Goal: Information Seeking & Learning: Learn about a topic

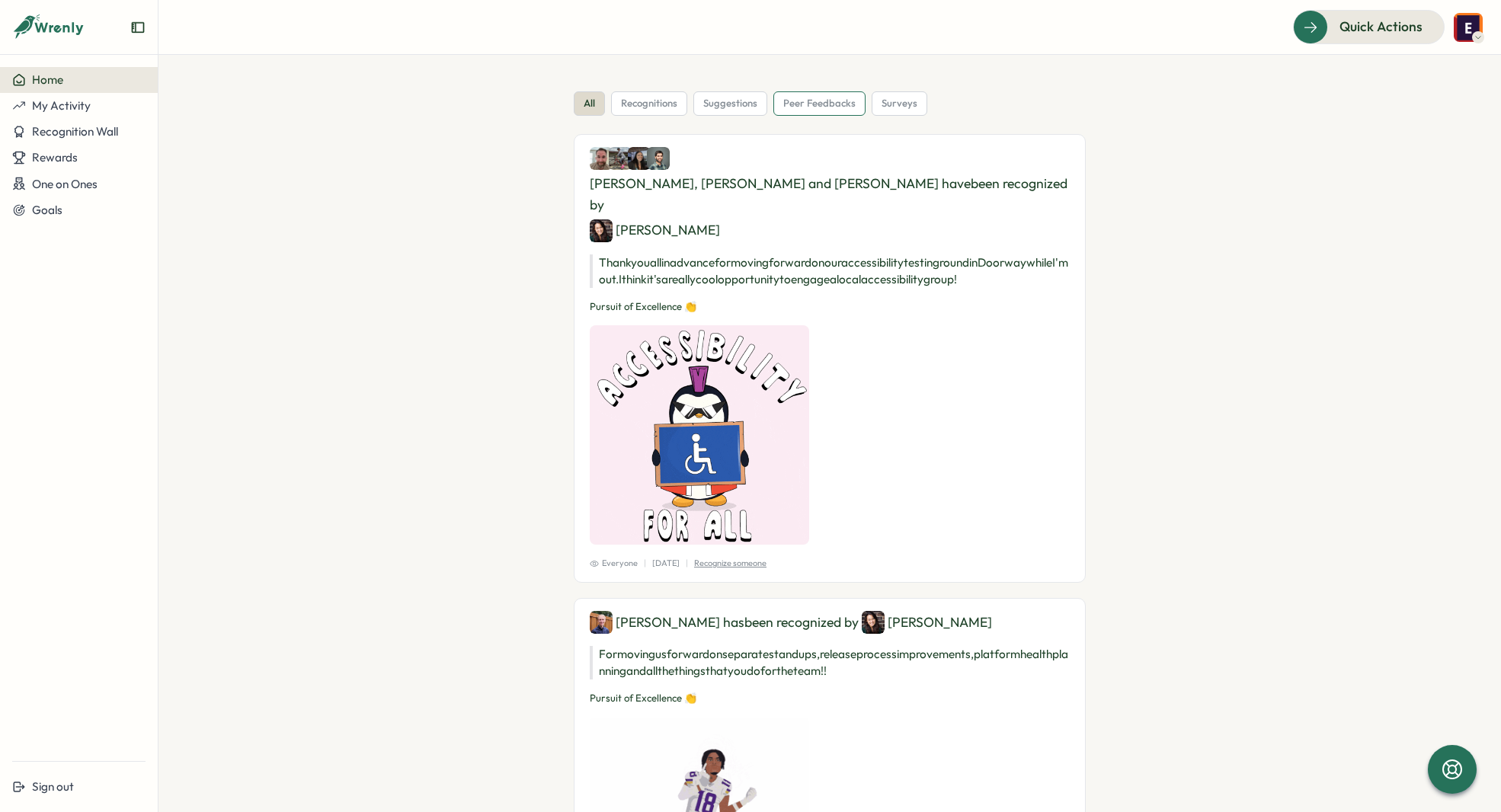
click at [820, 109] on span "peer feedbacks" at bounding box center [819, 103] width 73 height 14
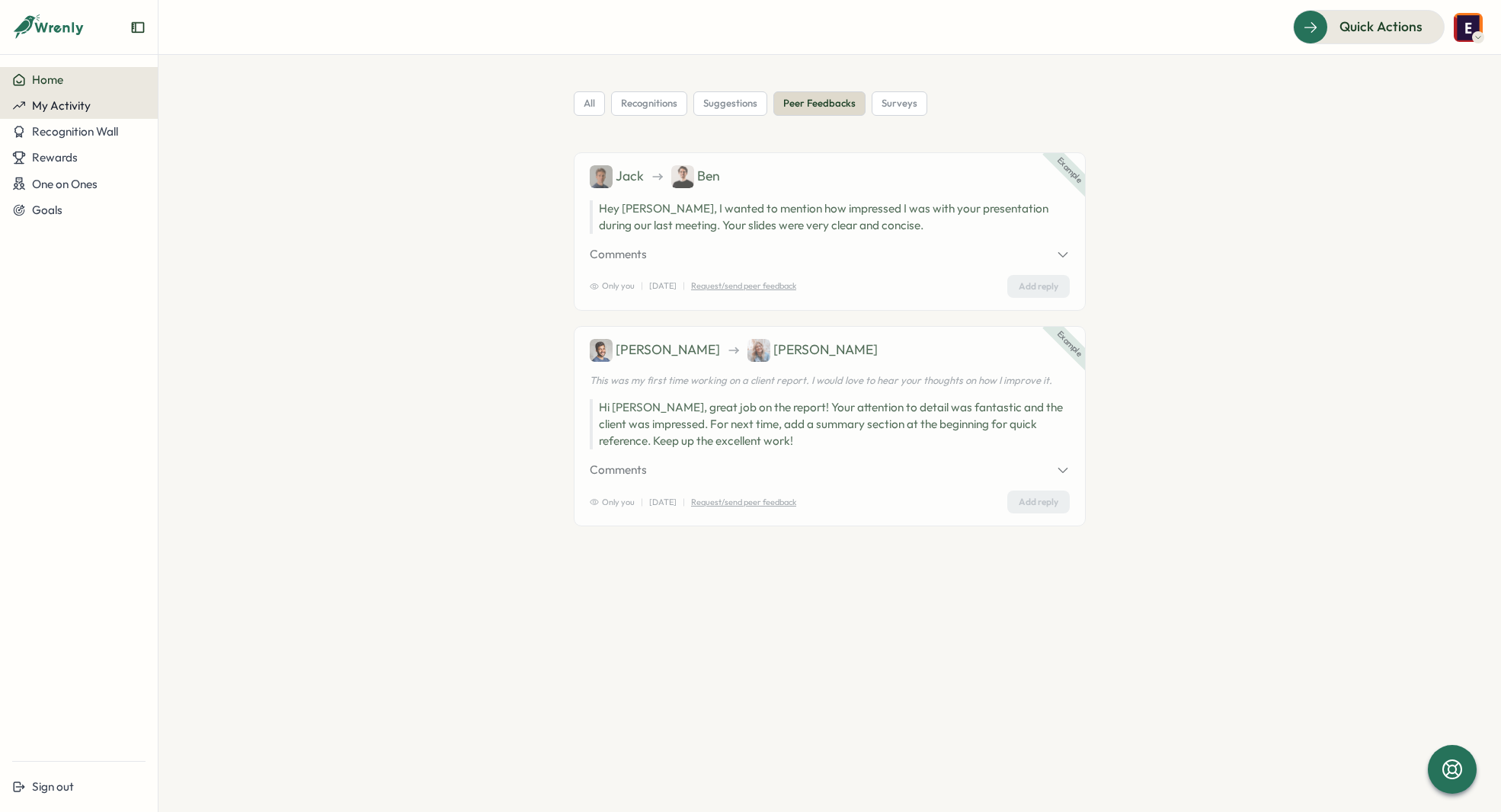
click at [59, 100] on span "My Activity" at bounding box center [61, 105] width 59 height 15
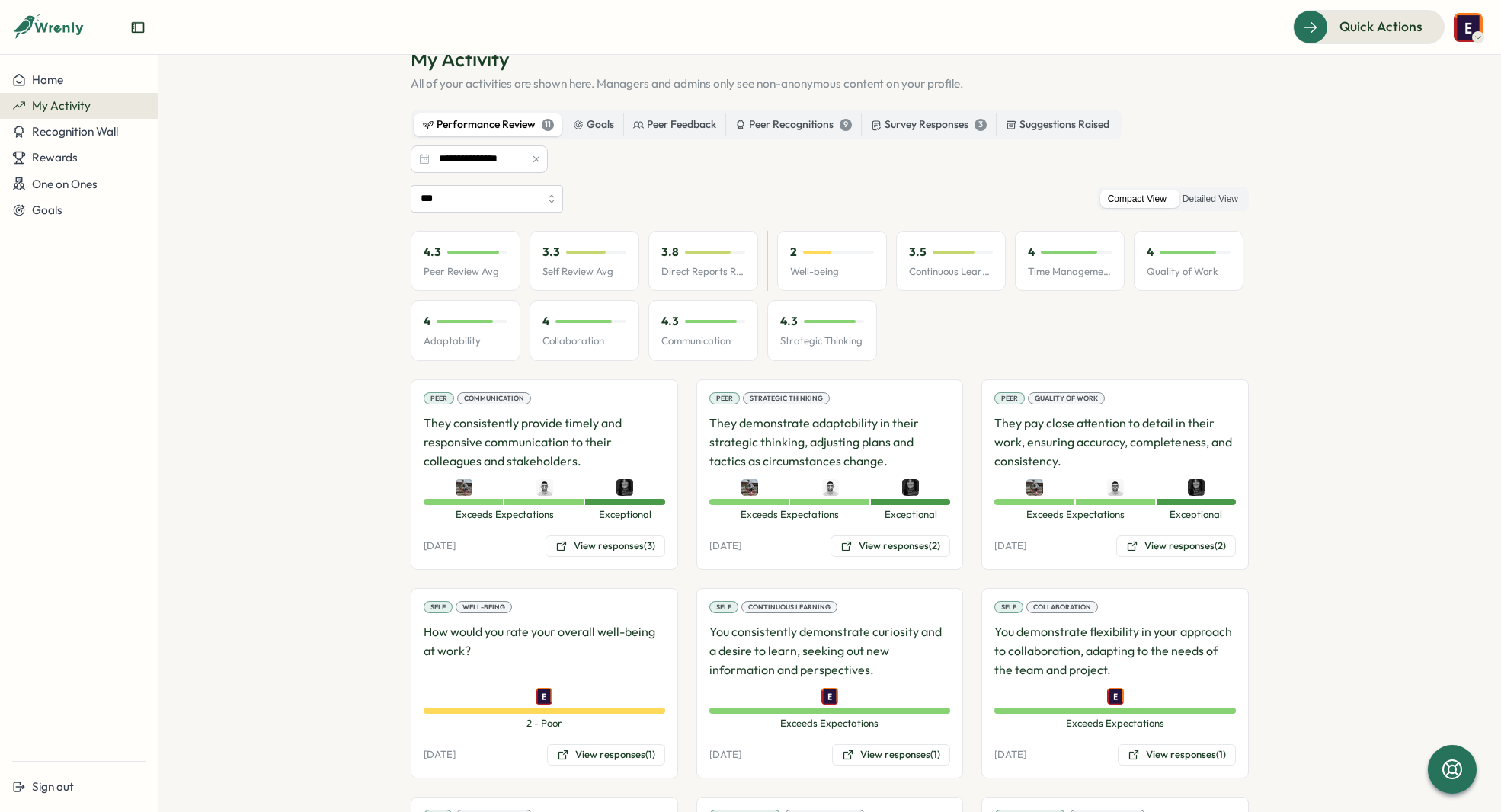
scroll to position [43, 0]
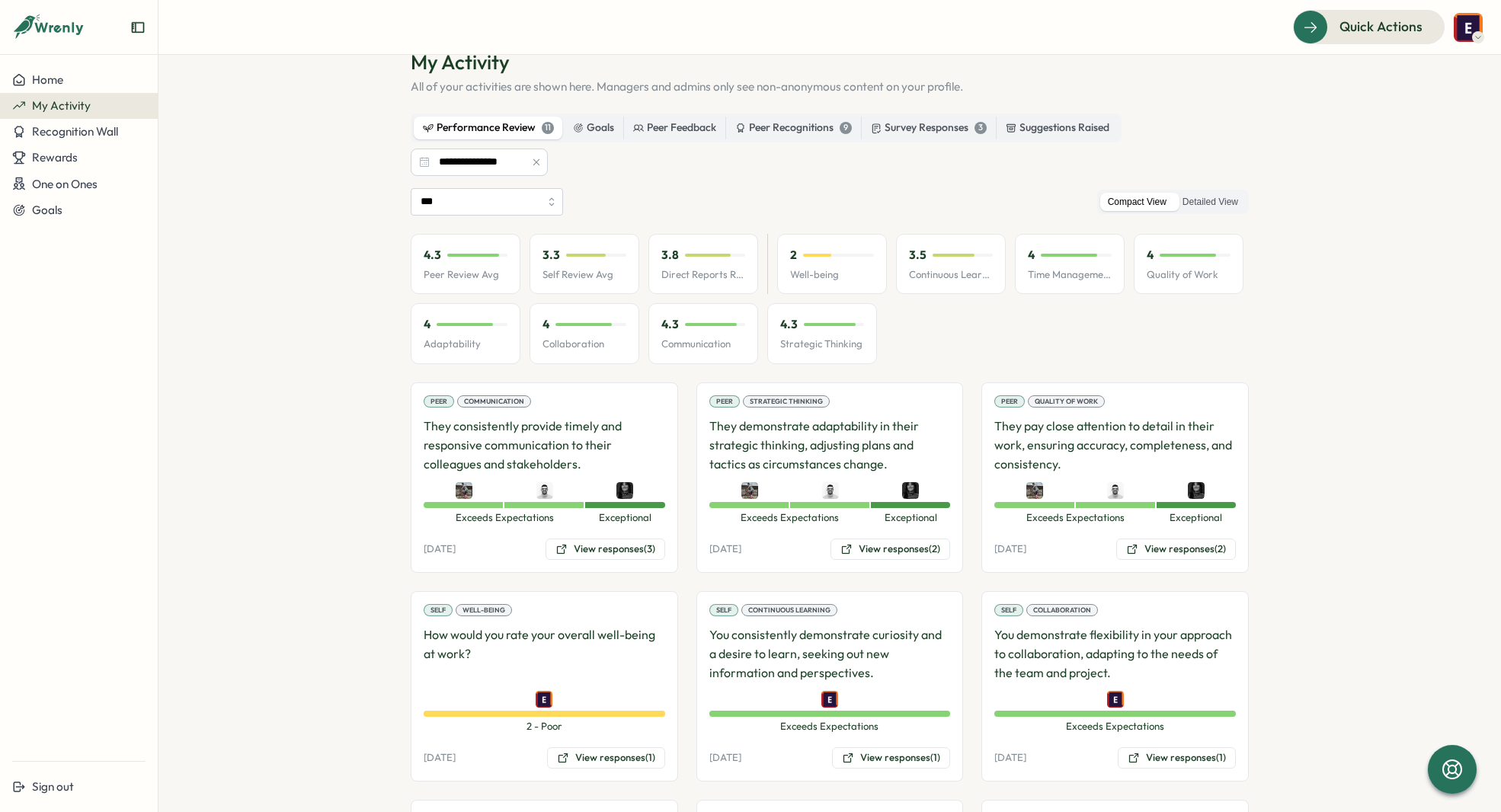
click at [627, 426] on p "They consistently provide timely and responsive communication to their colleagu…" at bounding box center [544, 445] width 241 height 56
click at [605, 548] on button "View responses (3)" at bounding box center [605, 550] width 120 height 22
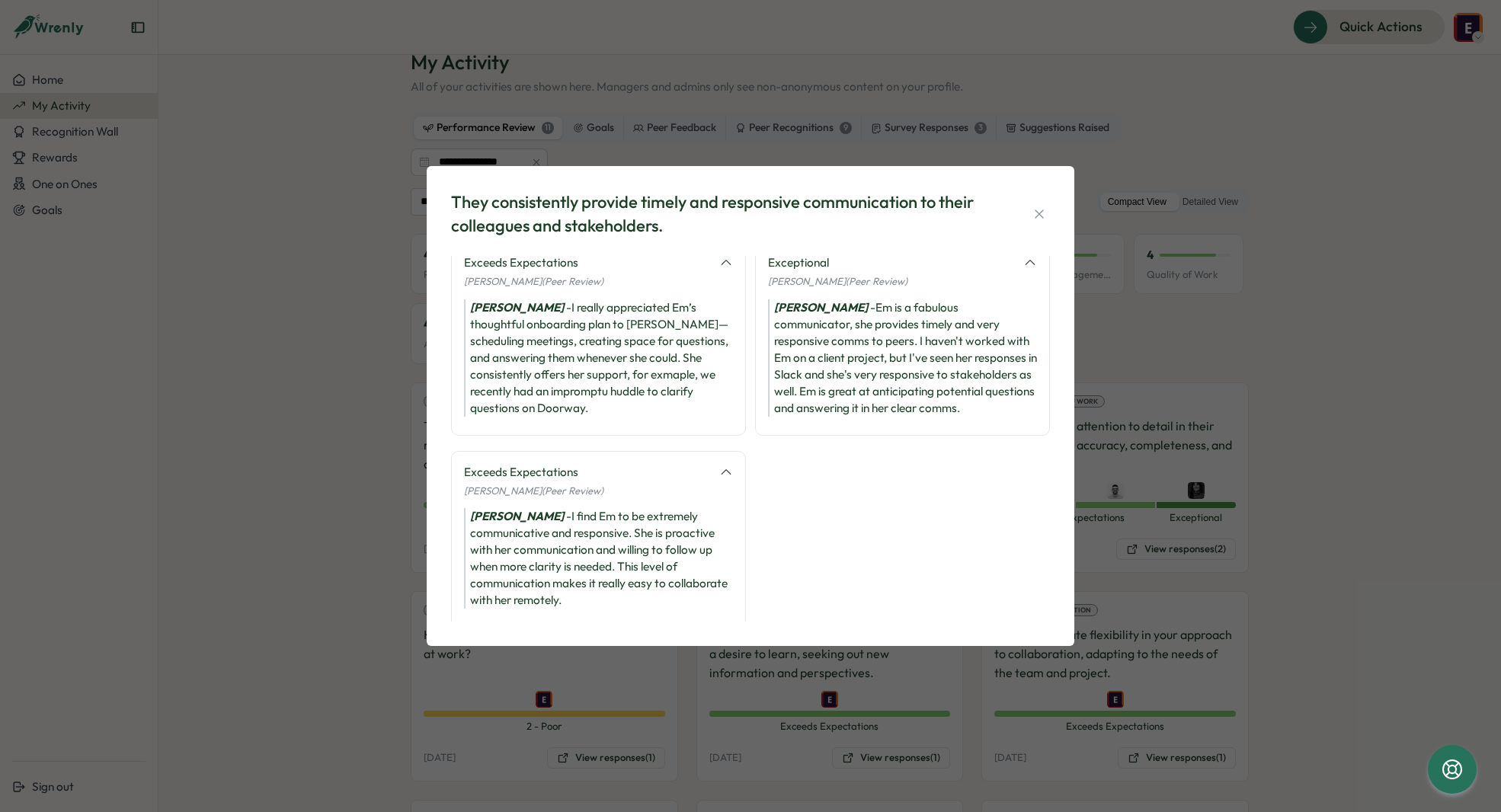
scroll to position [35, 0]
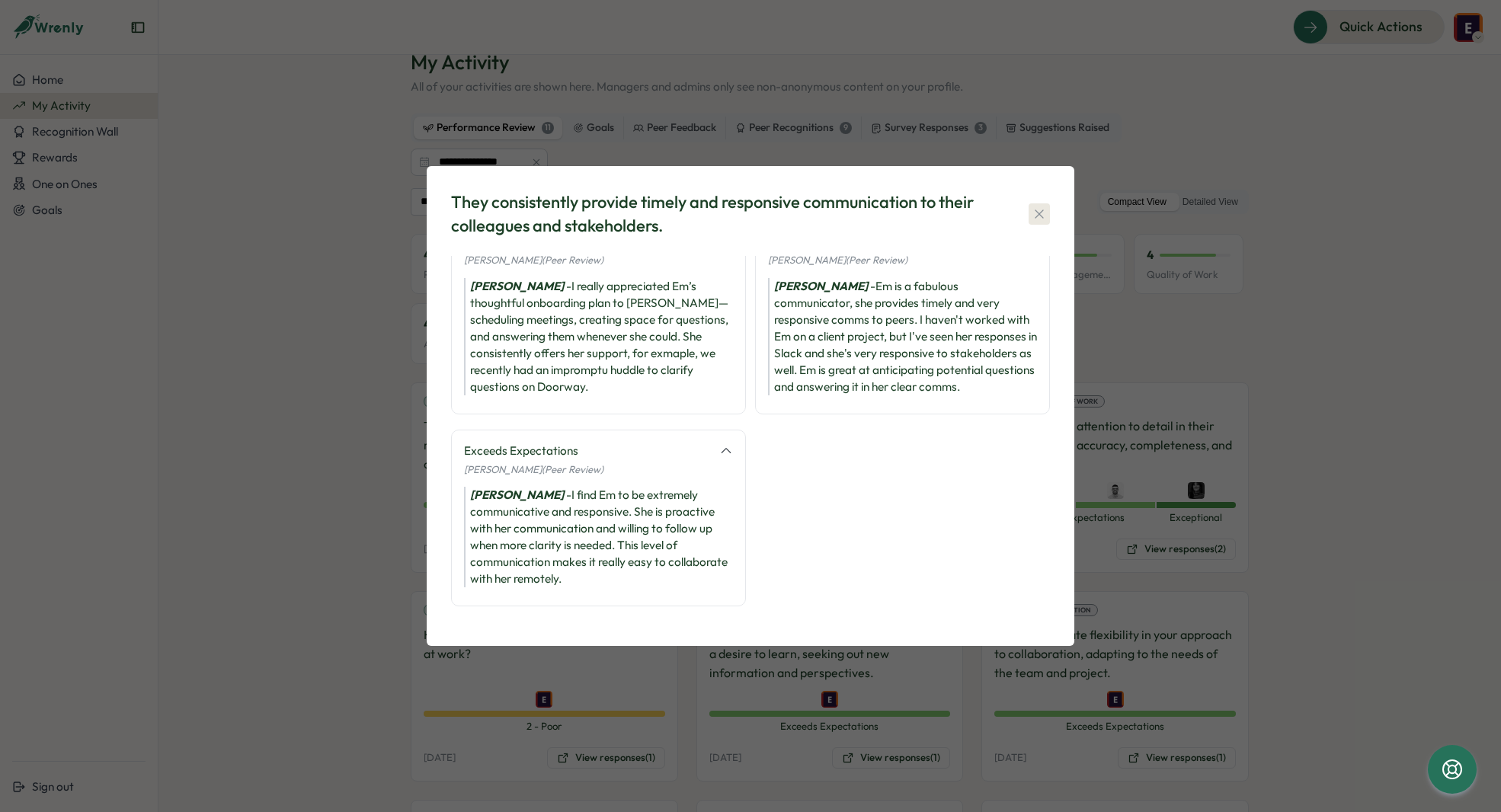
click at [1039, 208] on icon "button" at bounding box center [1039, 214] width 15 height 15
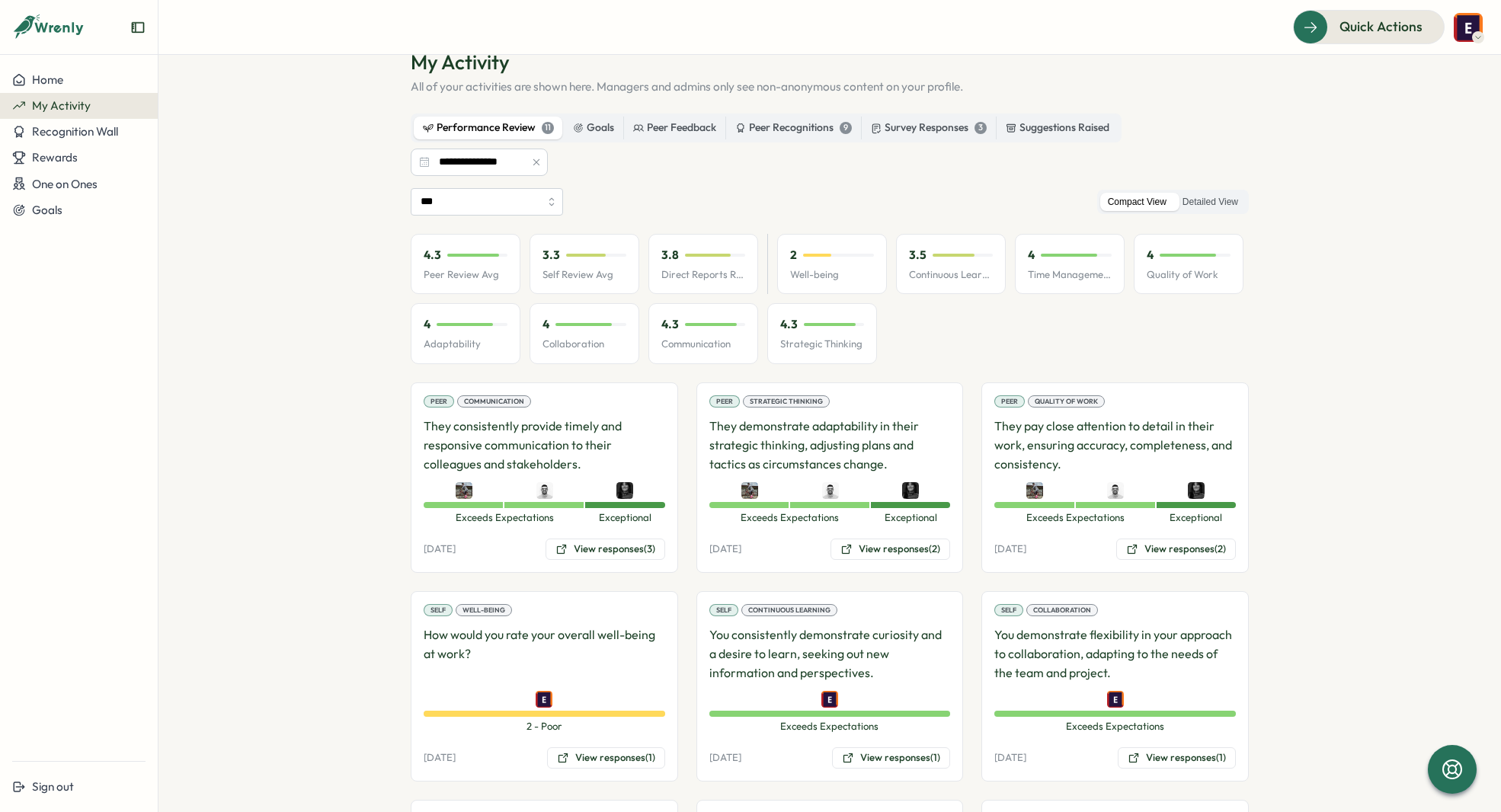
click at [934, 455] on p "They demonstrate adaptability in their strategic thinking, adjusting plans and …" at bounding box center [830, 445] width 241 height 56
click at [883, 547] on button "View responses (2)" at bounding box center [890, 550] width 120 height 22
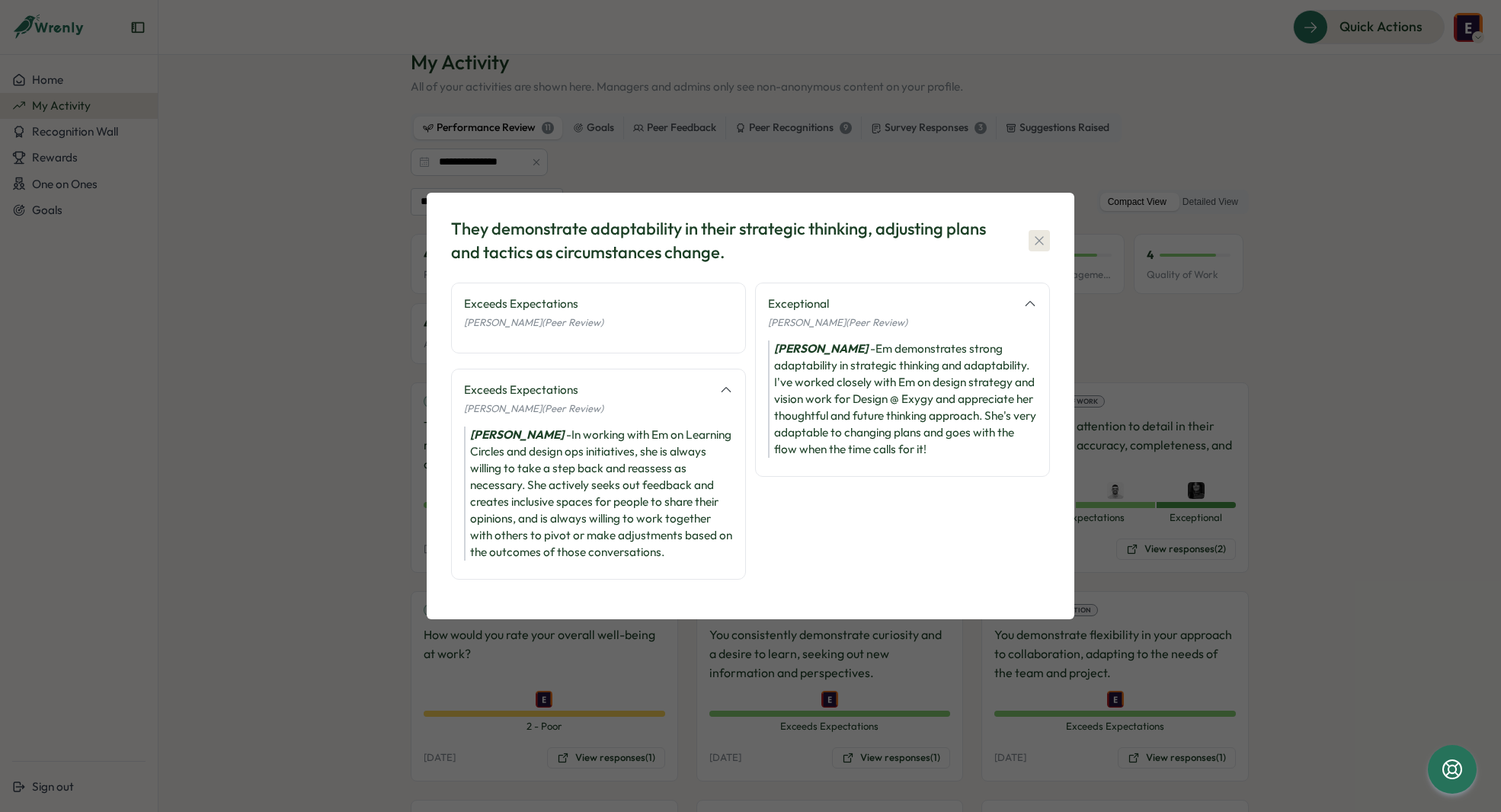
click at [1035, 240] on icon "button" at bounding box center [1039, 240] width 15 height 15
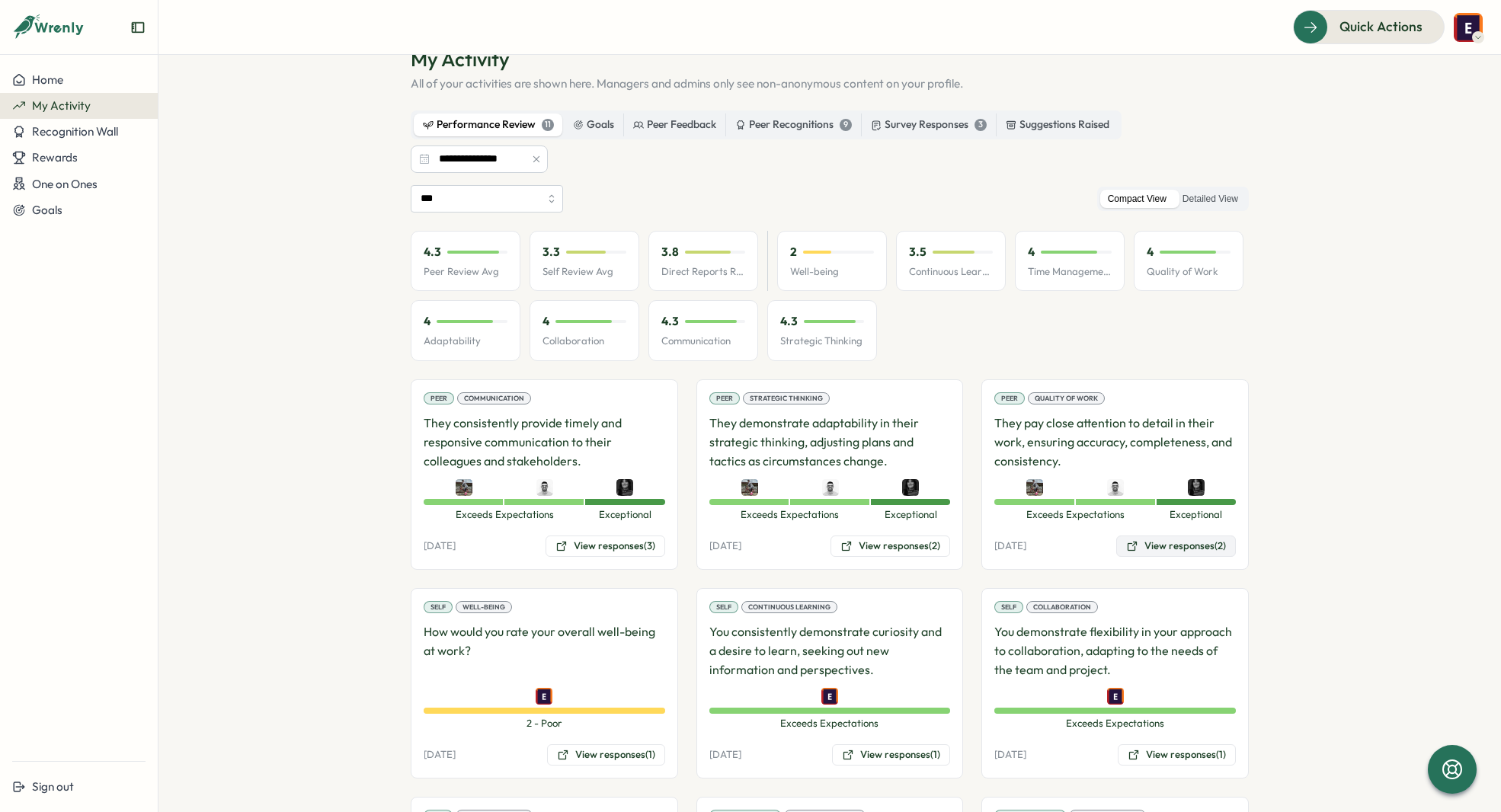
scroll to position [49, 0]
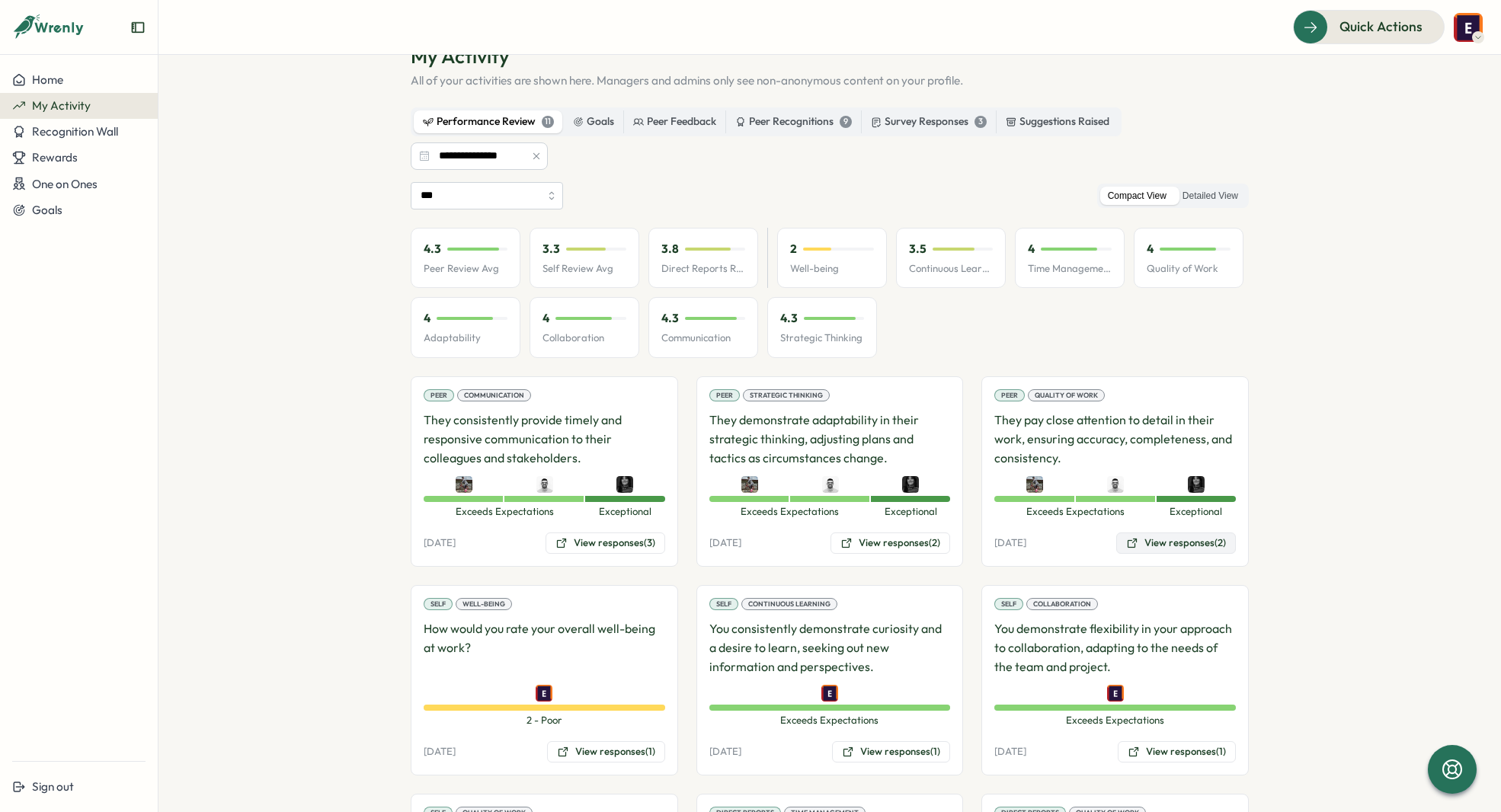
click at [1163, 546] on button "View responses (2)" at bounding box center [1176, 543] width 120 height 22
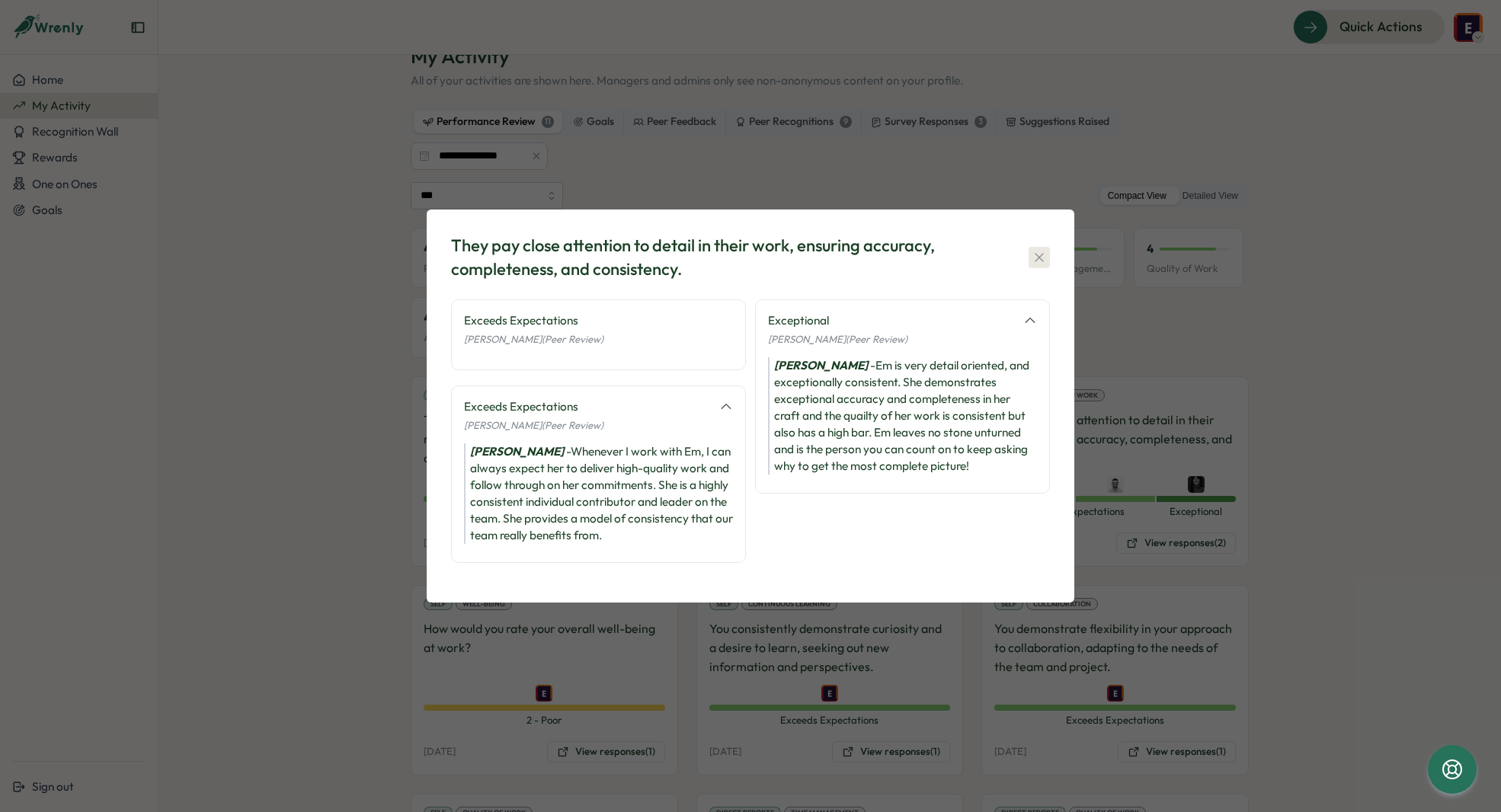
click at [1041, 248] on button "button" at bounding box center [1039, 258] width 22 height 22
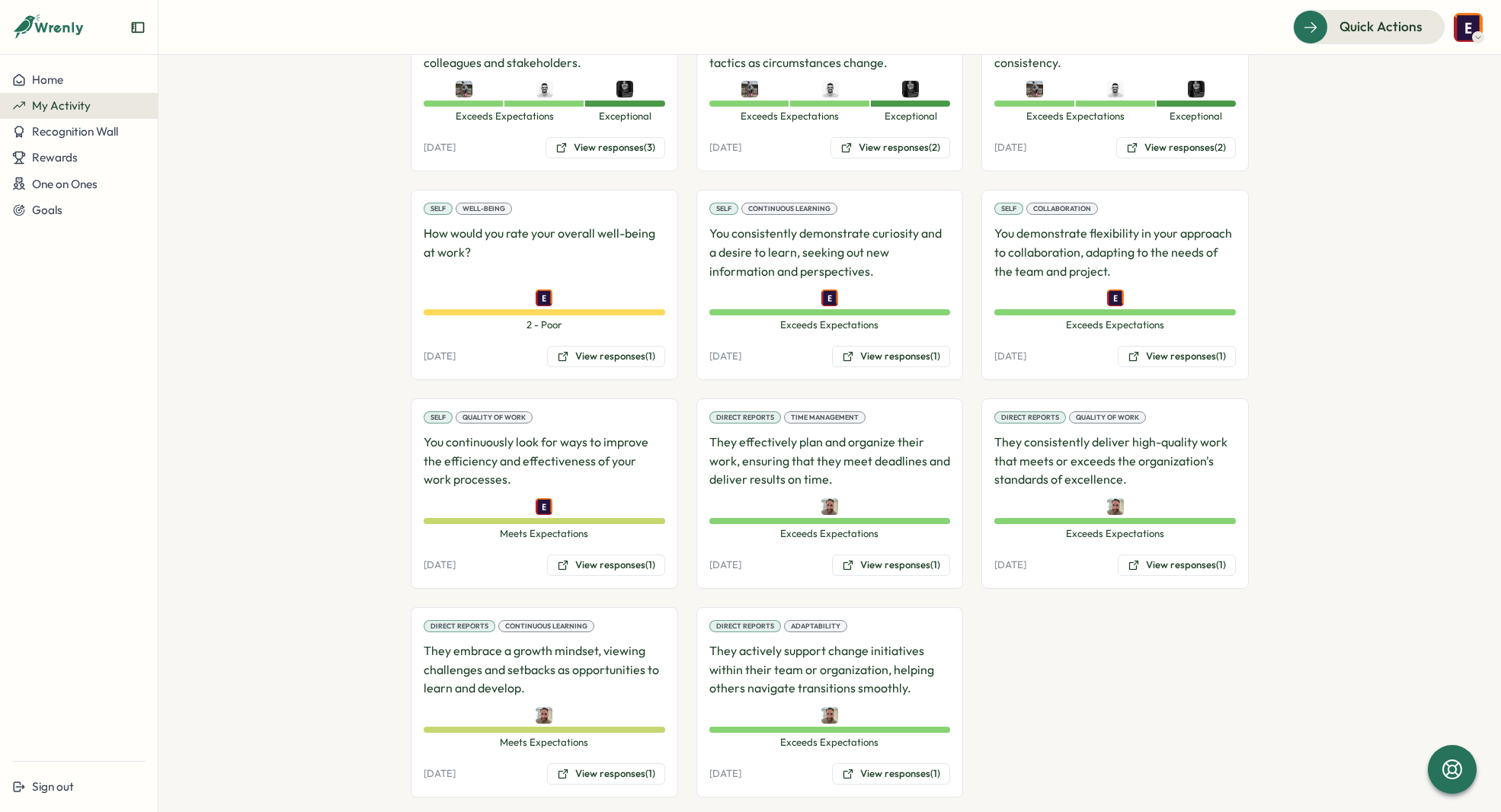
scroll to position [466, 0]
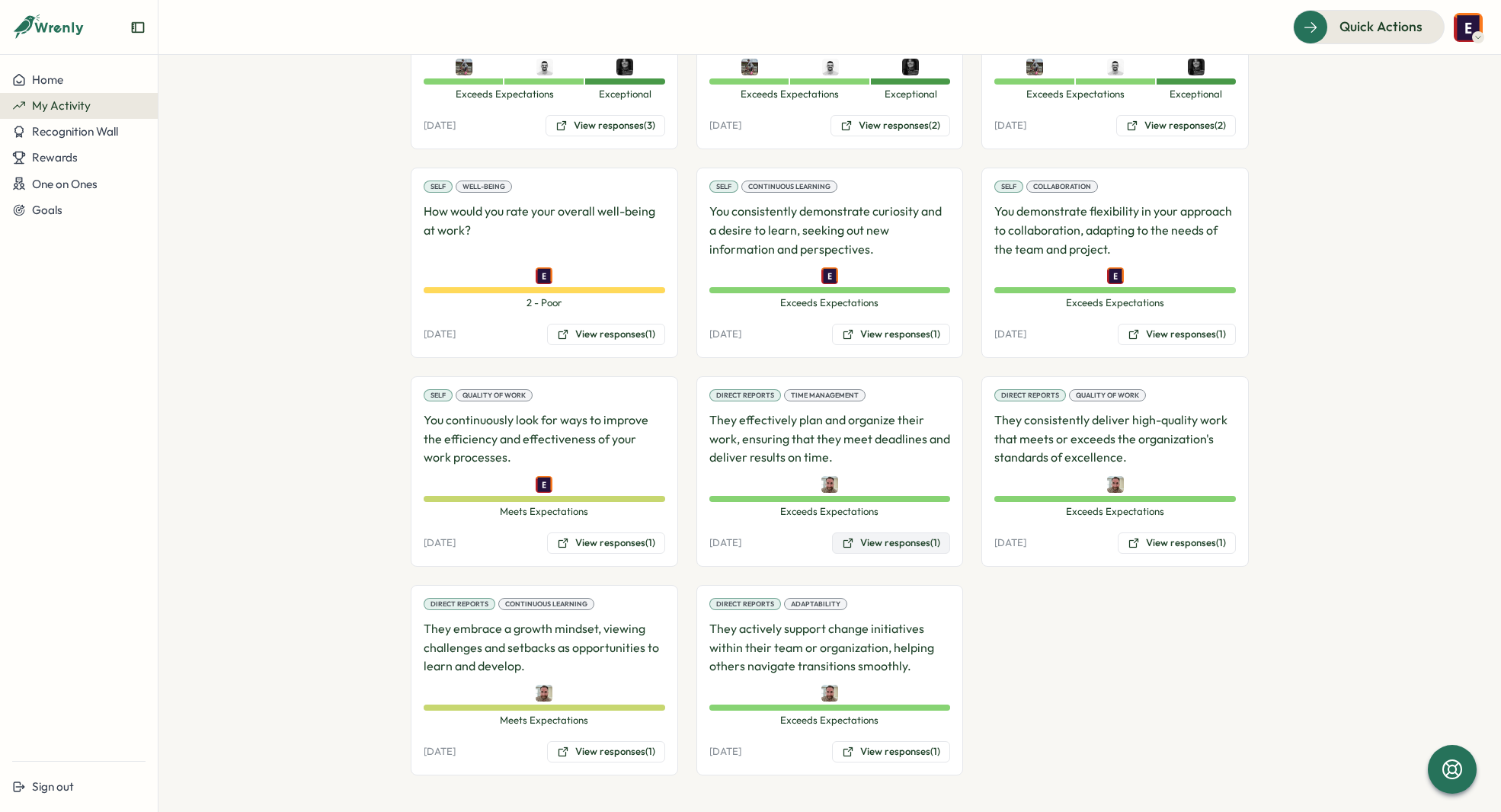
click at [898, 543] on button "View responses (1)" at bounding box center [891, 543] width 118 height 22
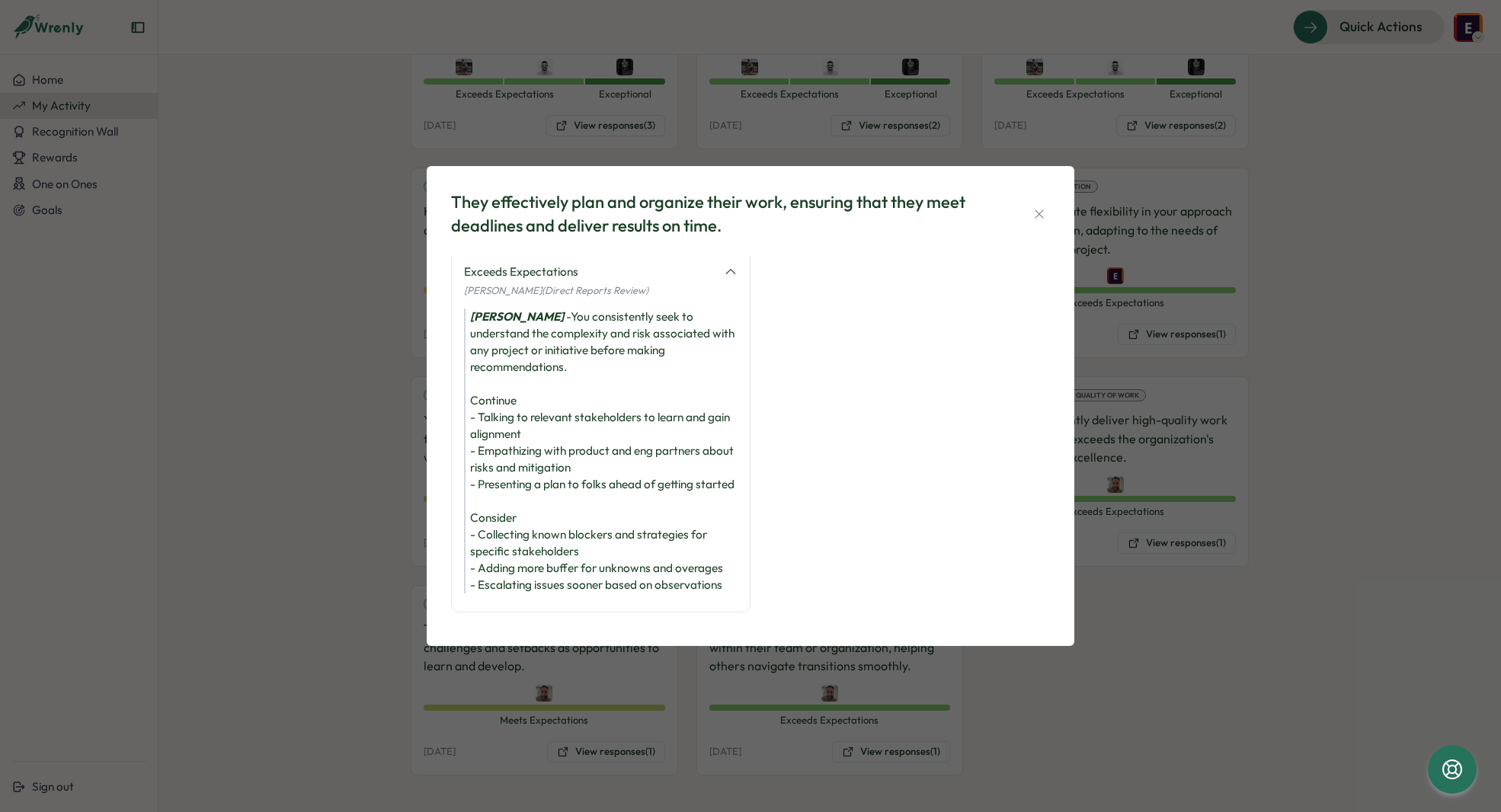
scroll to position [0, 0]
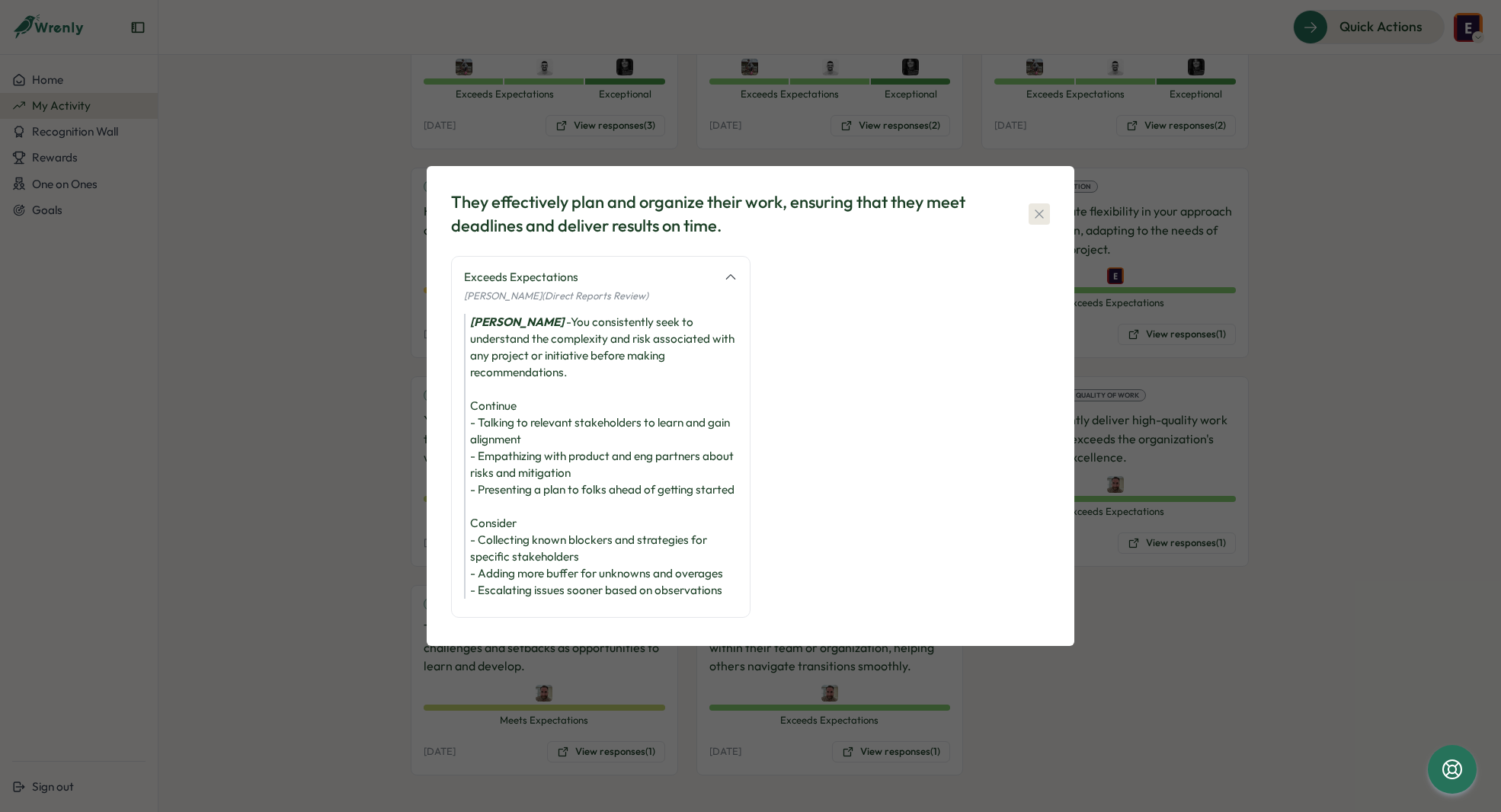
click at [1036, 210] on icon "button" at bounding box center [1039, 214] width 15 height 15
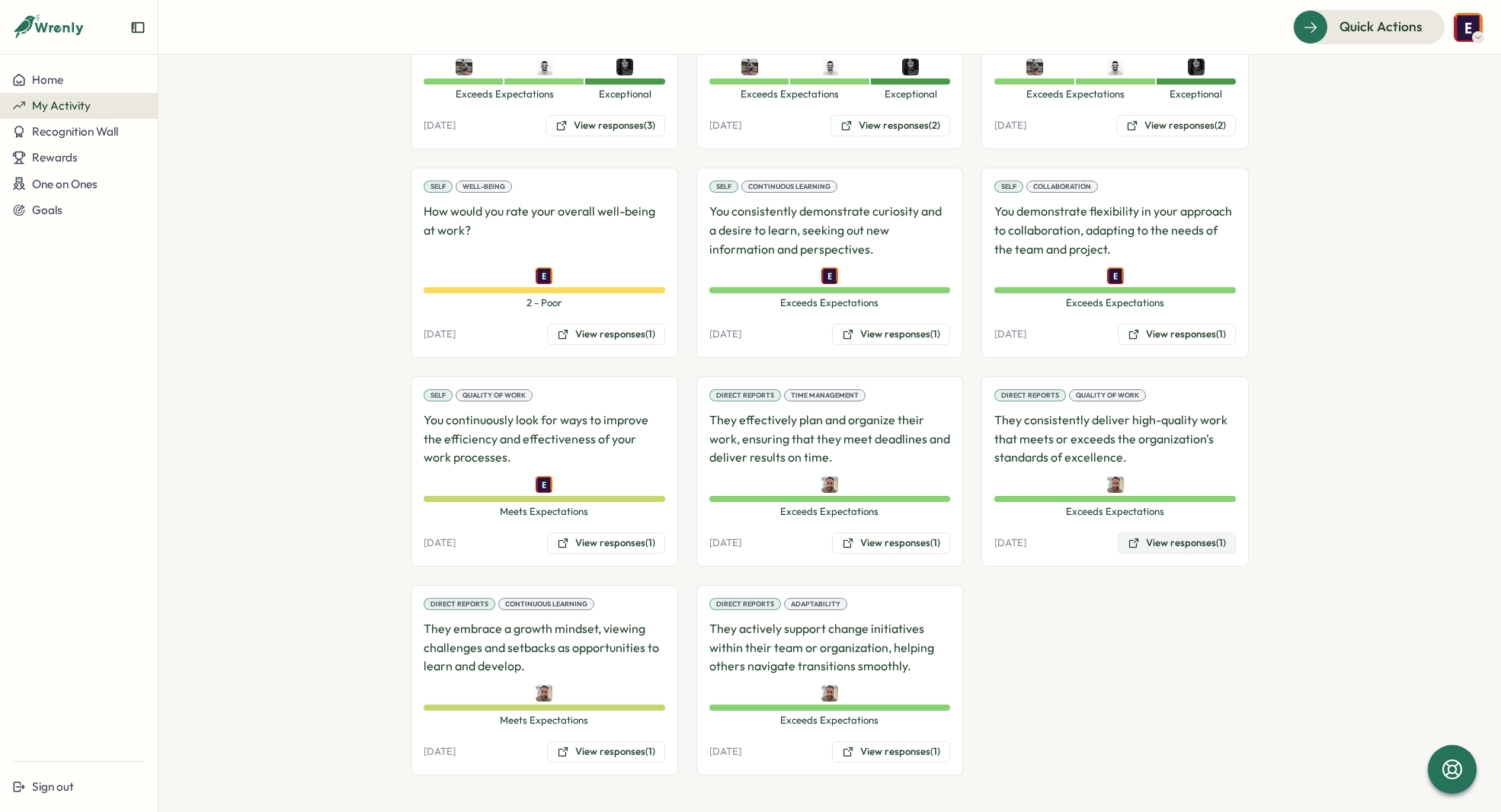
click at [1164, 549] on button "View responses (1)" at bounding box center [1177, 543] width 118 height 22
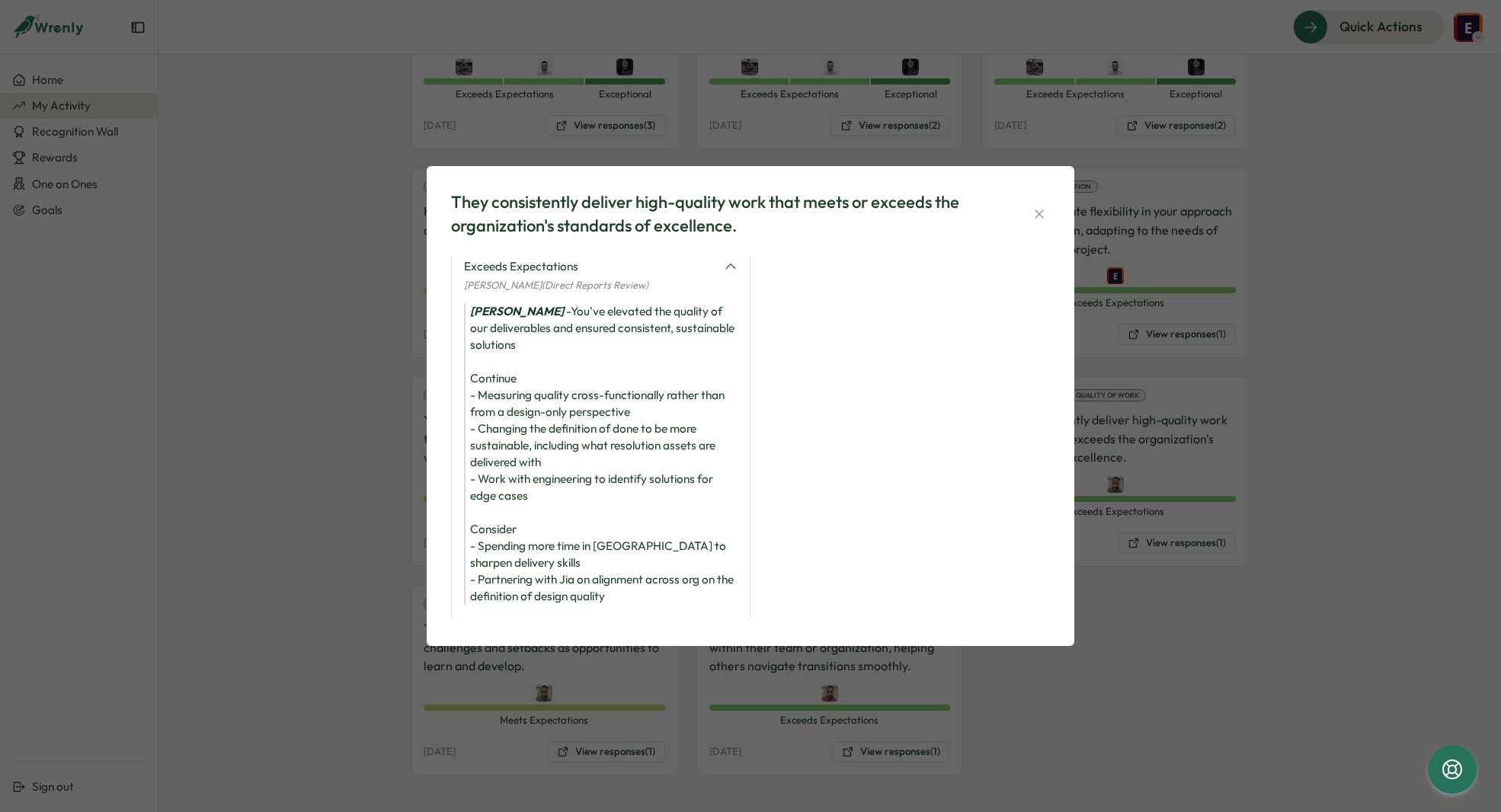
scroll to position [28, 0]
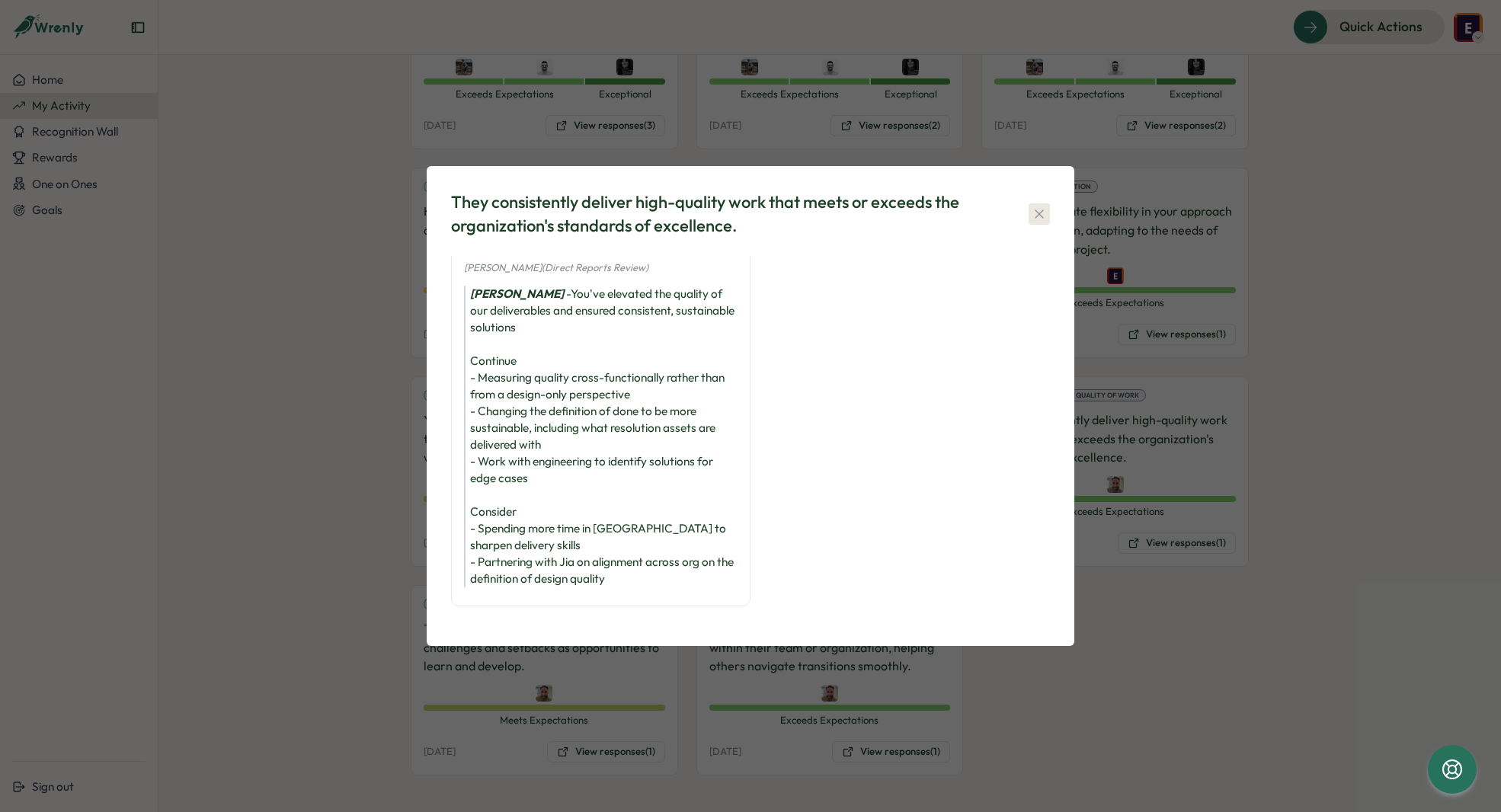
click at [1034, 207] on icon "button" at bounding box center [1039, 214] width 15 height 15
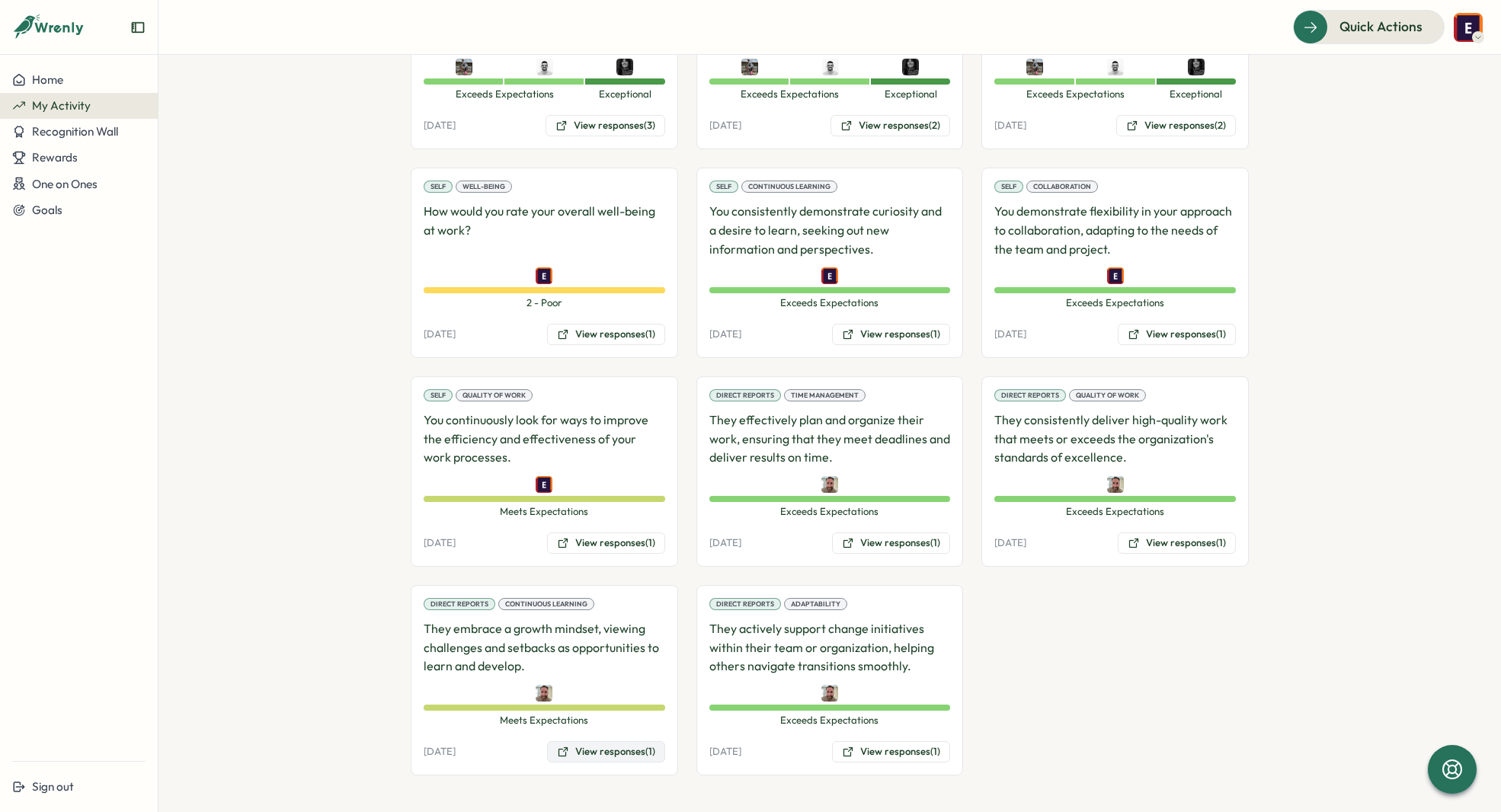
click at [609, 754] on button "View responses (1)" at bounding box center [606, 752] width 118 height 22
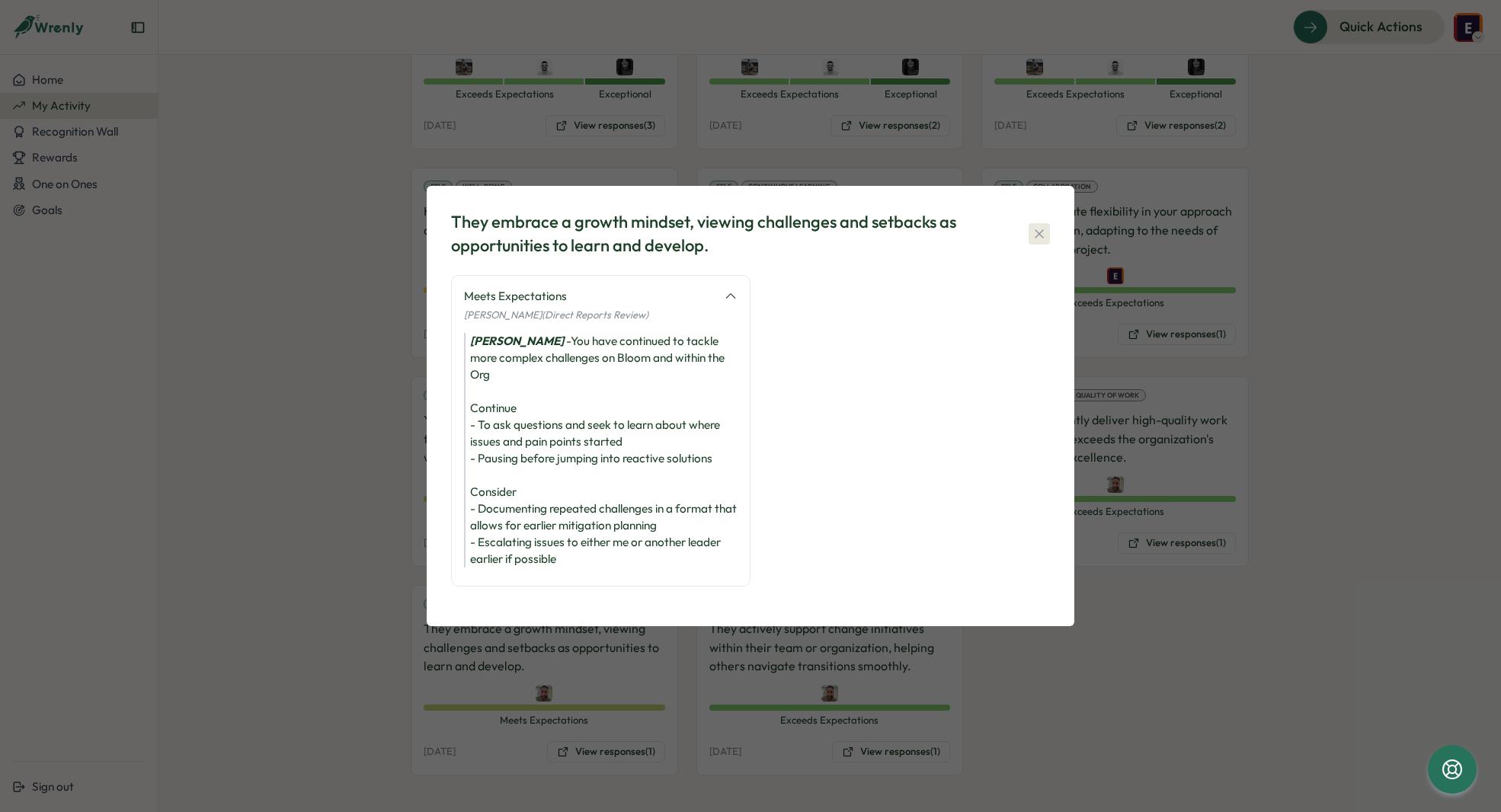
click at [1043, 241] on icon "button" at bounding box center [1039, 233] width 15 height 15
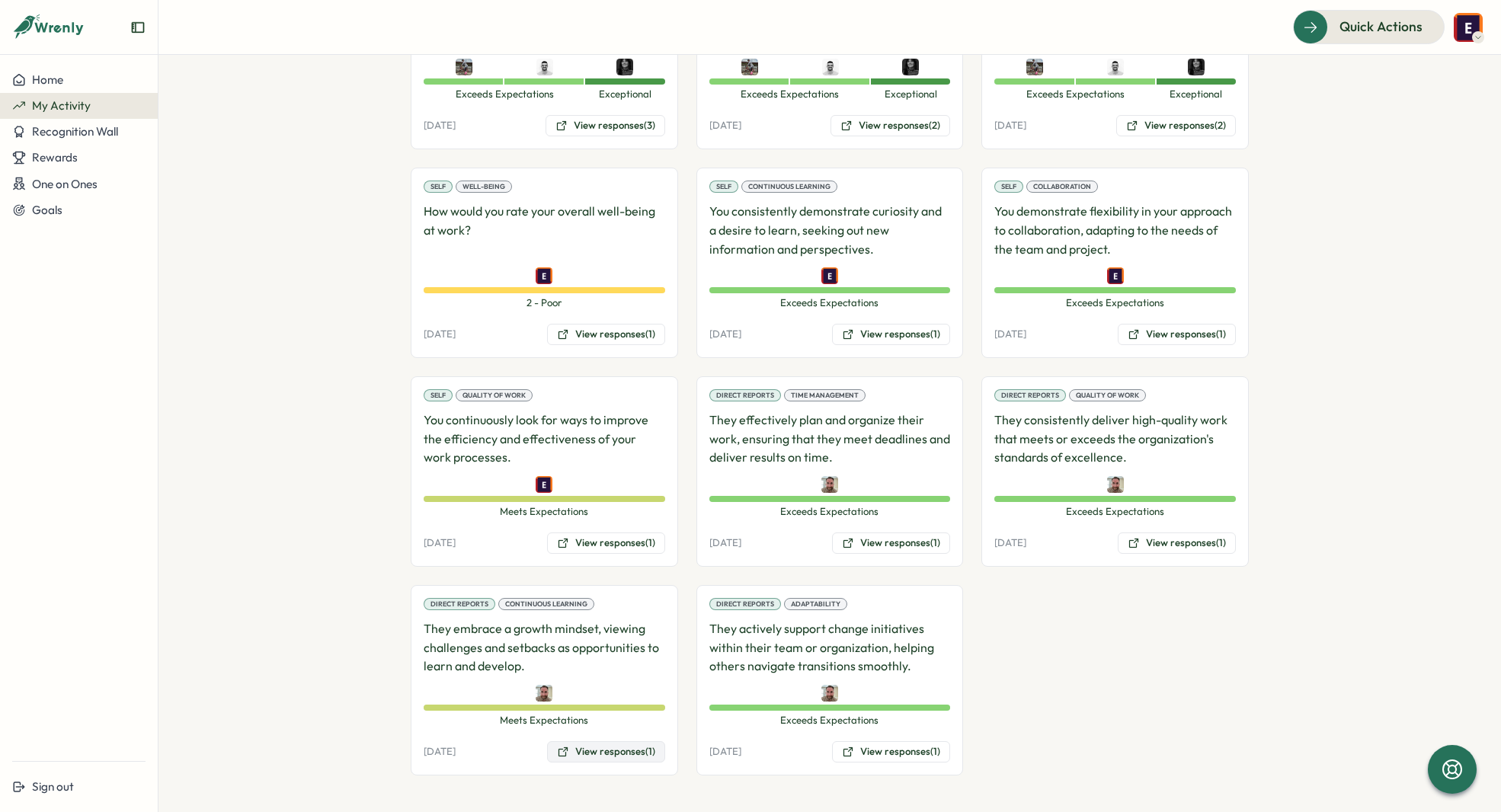
click at [621, 753] on button "View responses (1)" at bounding box center [606, 752] width 118 height 22
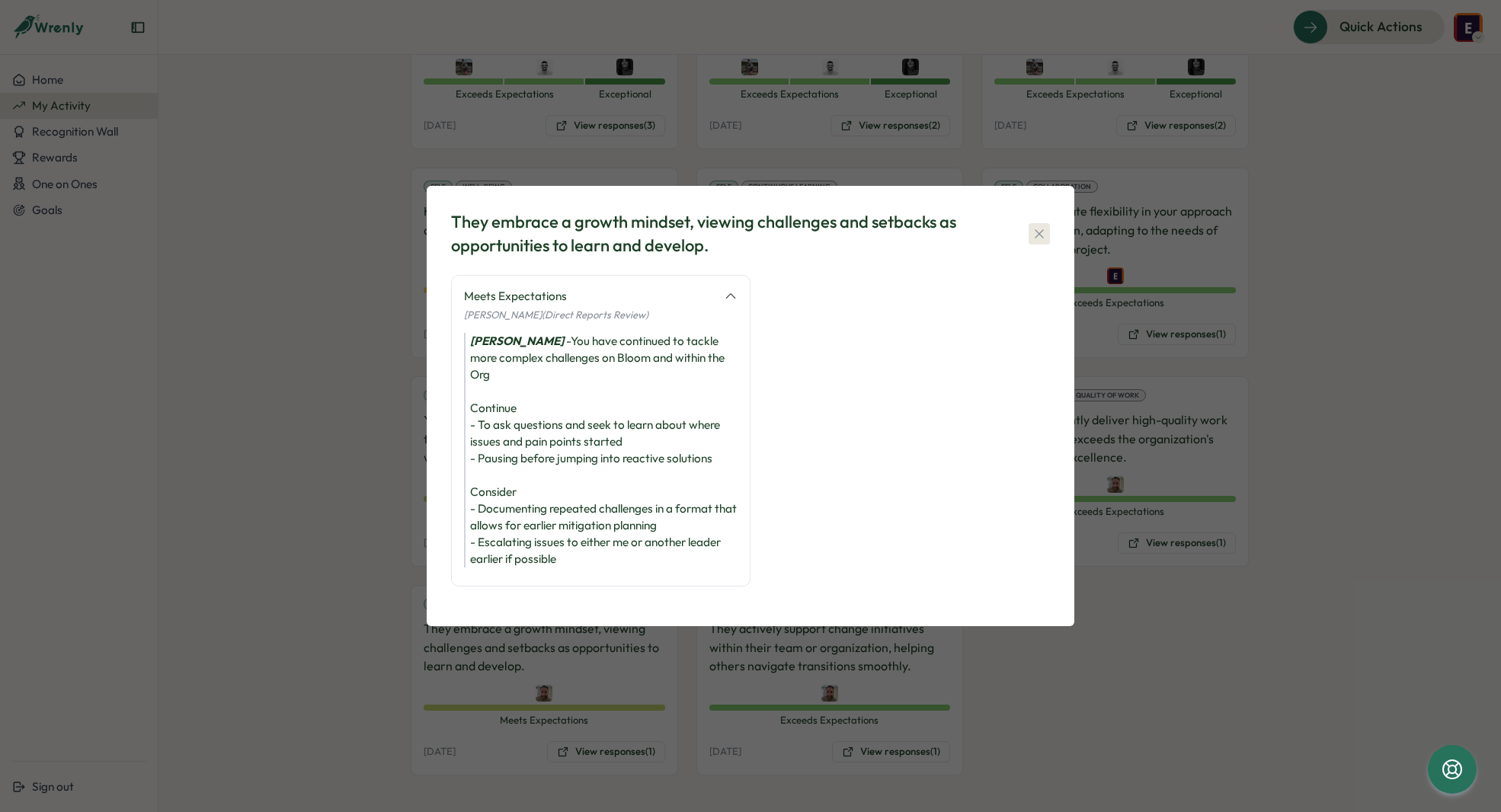
click at [1043, 241] on icon "button" at bounding box center [1039, 233] width 15 height 15
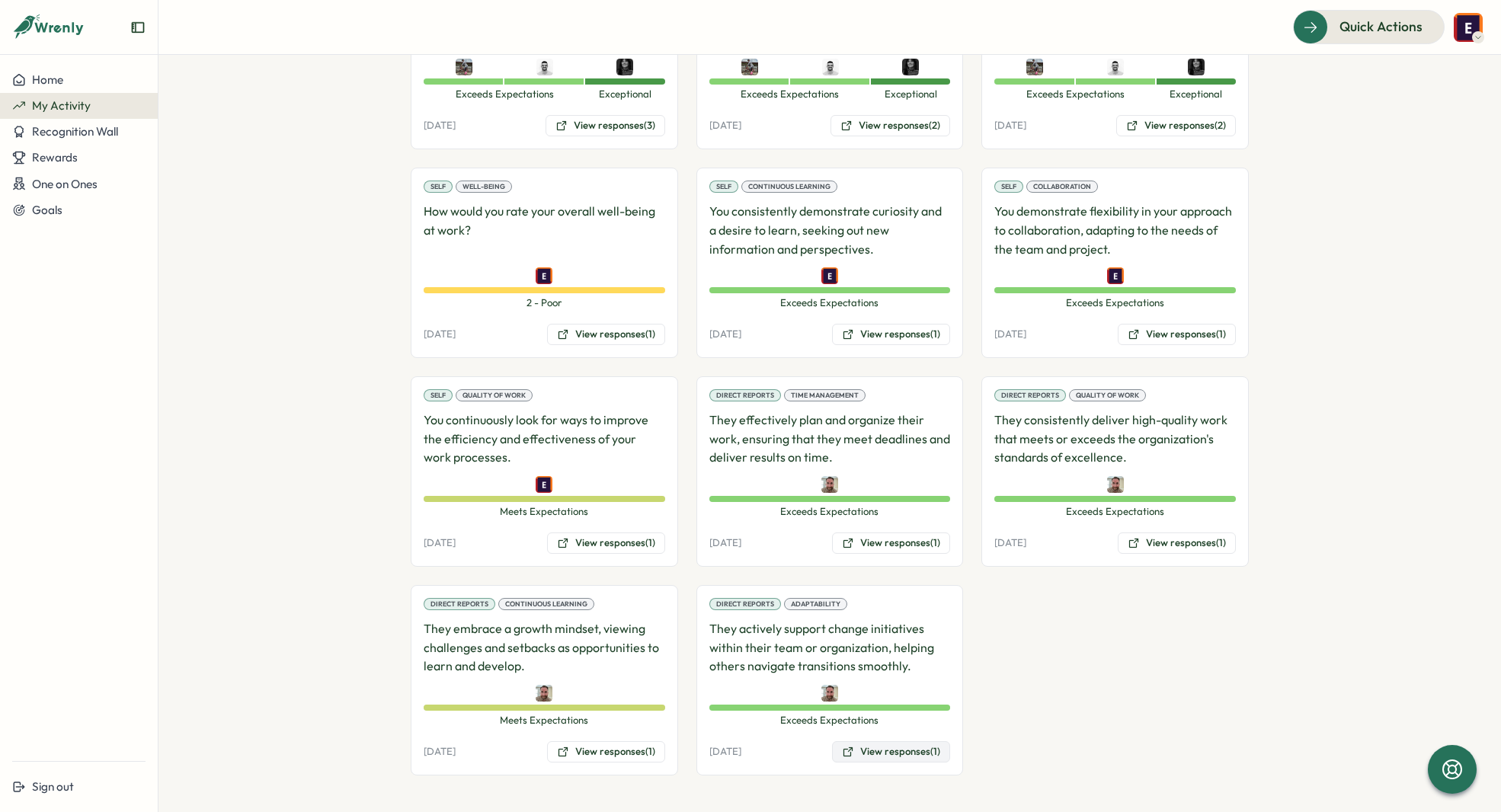
click at [874, 754] on button "View responses (1)" at bounding box center [891, 752] width 118 height 22
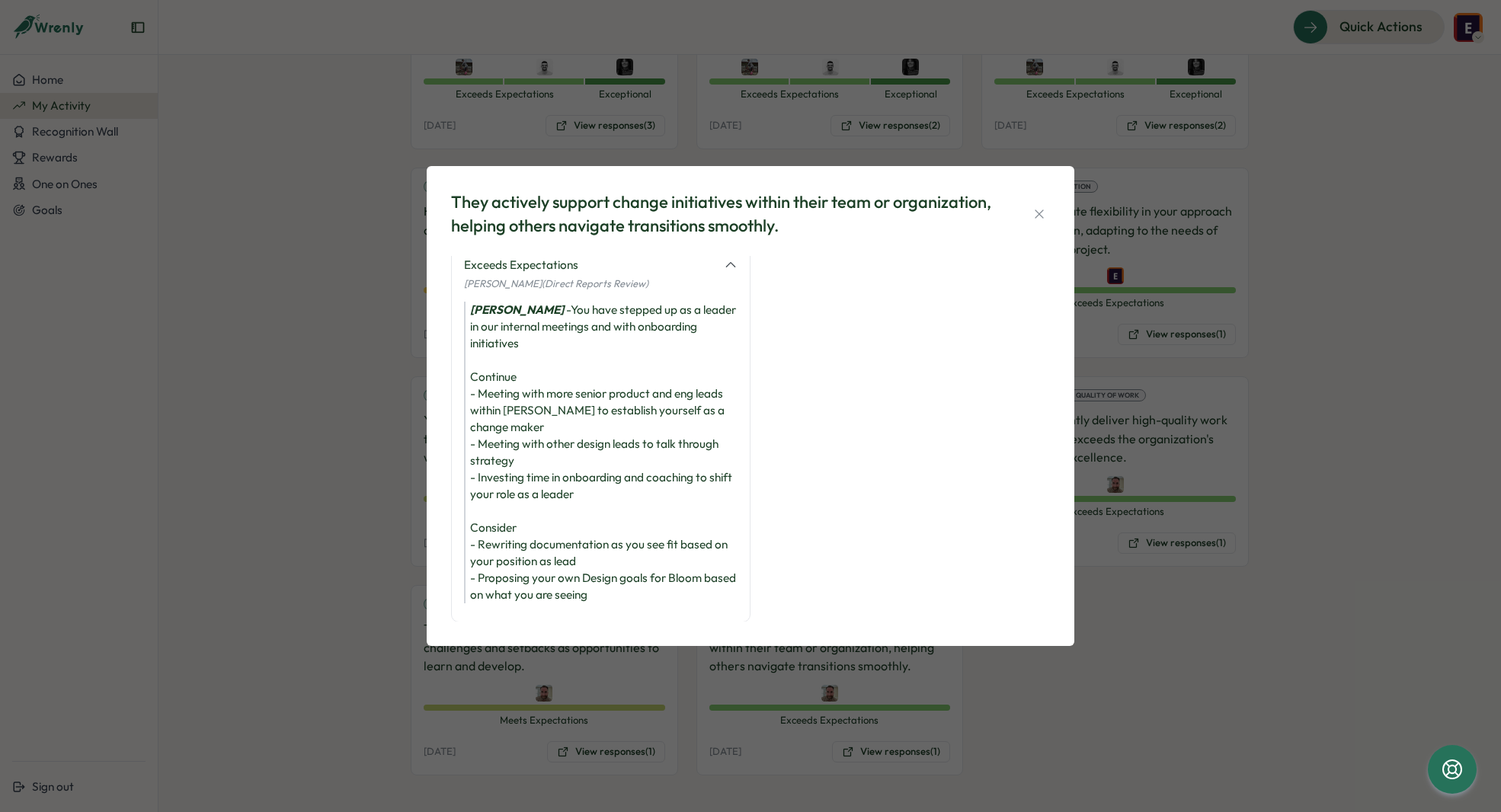
scroll to position [0, 0]
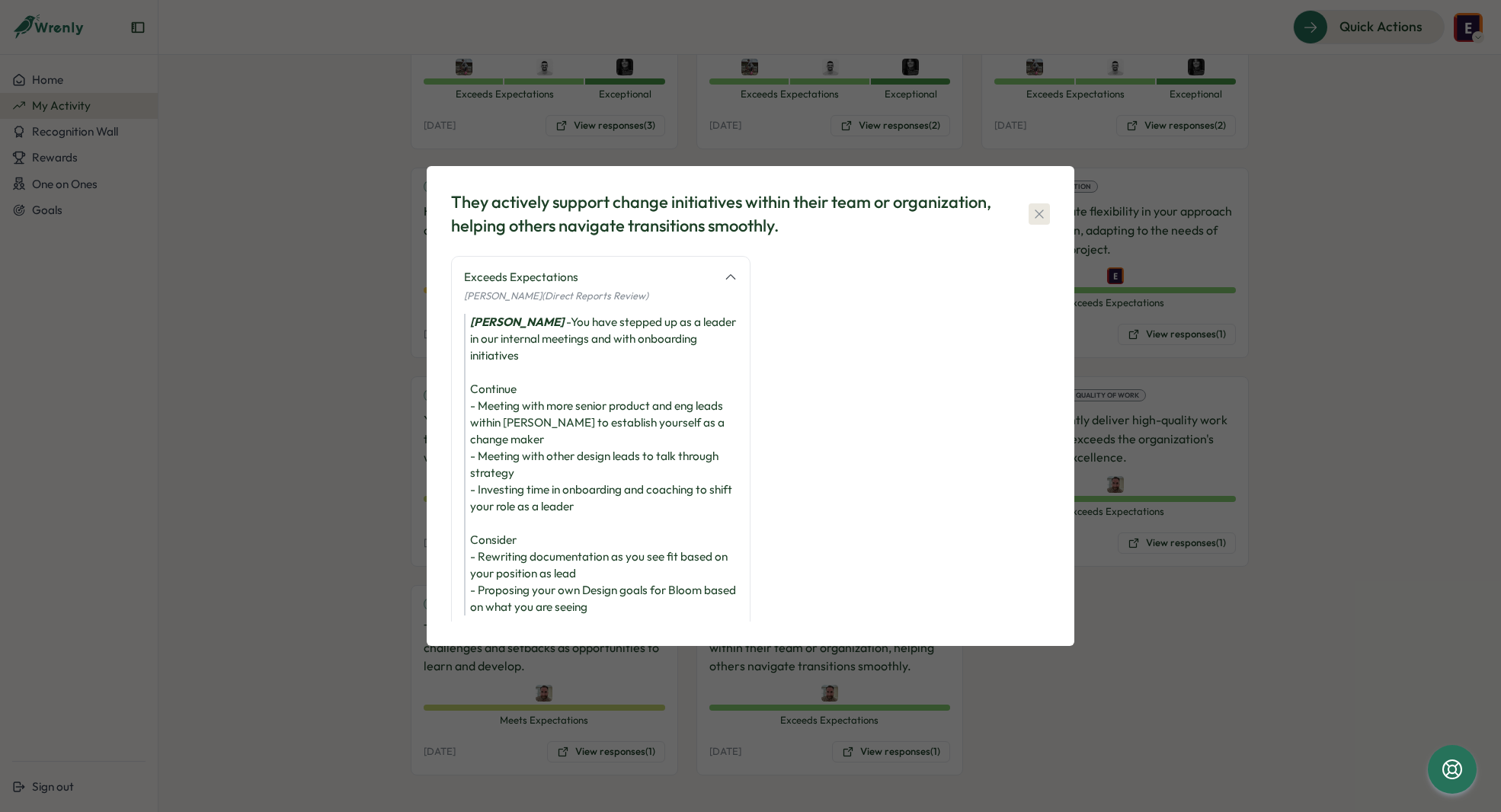
click at [1046, 217] on icon "button" at bounding box center [1039, 214] width 15 height 15
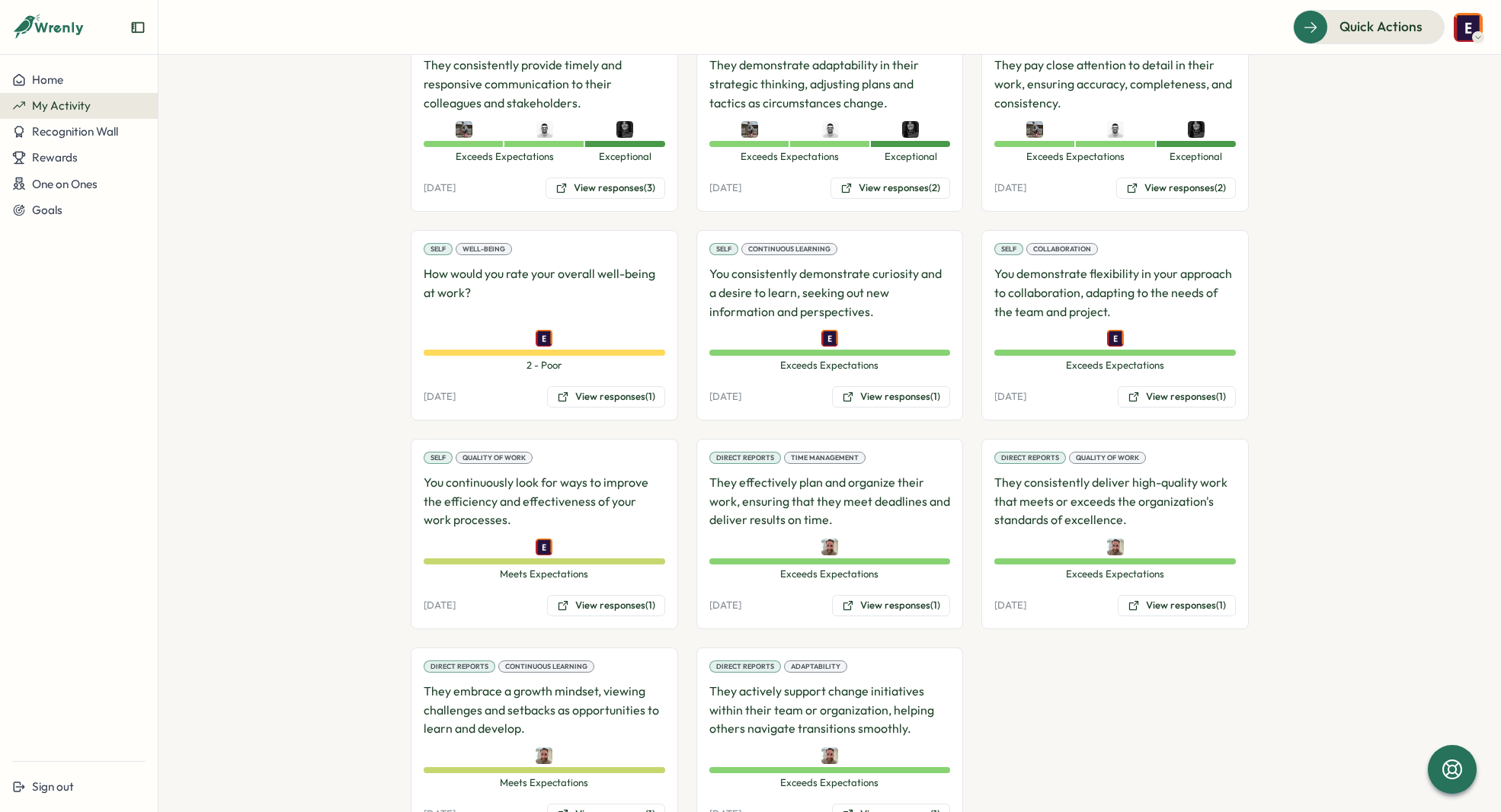
scroll to position [334, 0]
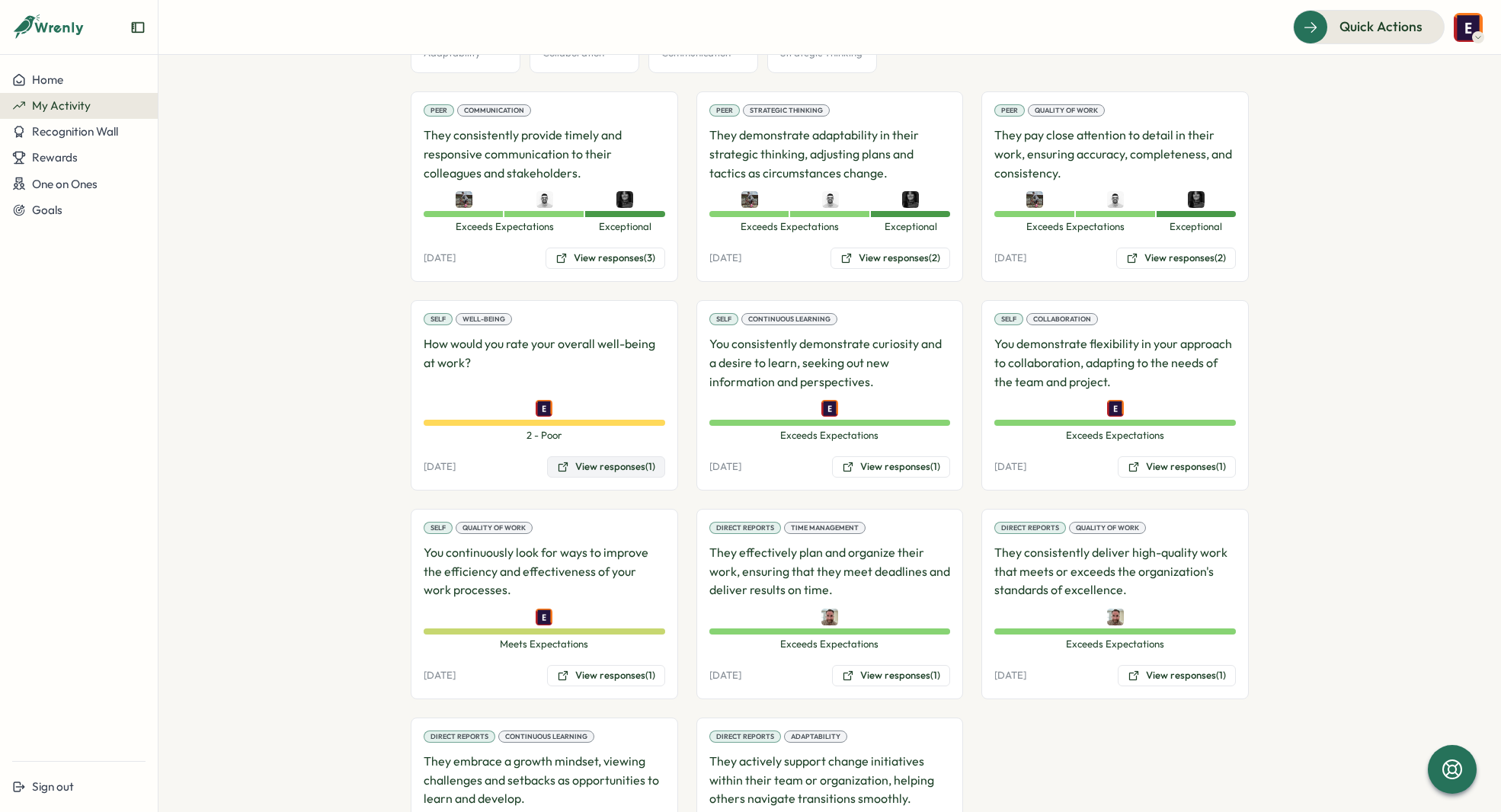
click at [612, 459] on button "View responses (1)" at bounding box center [606, 467] width 118 height 22
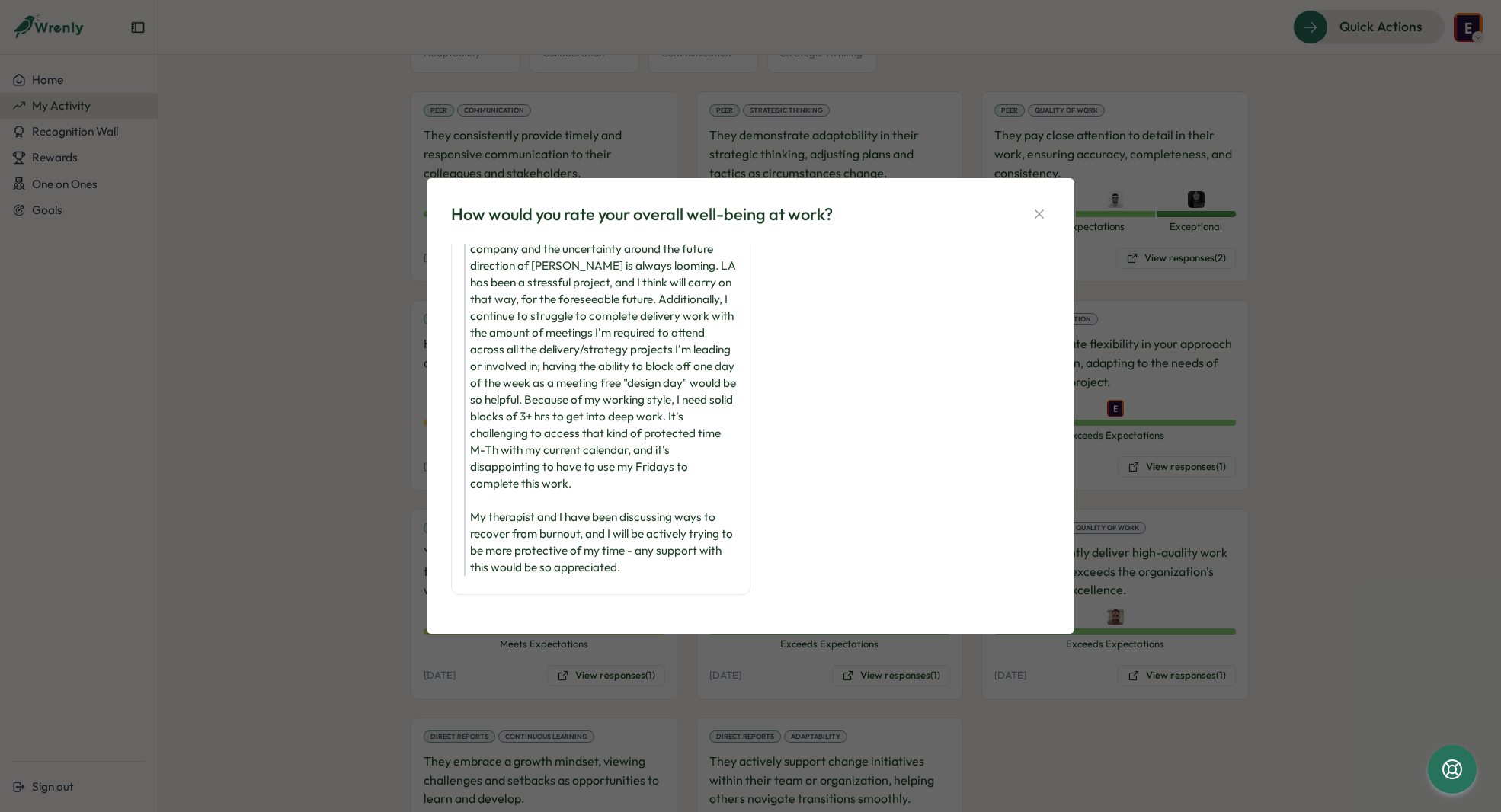
scroll to position [78, 0]
click at [1043, 210] on icon "button" at bounding box center [1039, 214] width 15 height 15
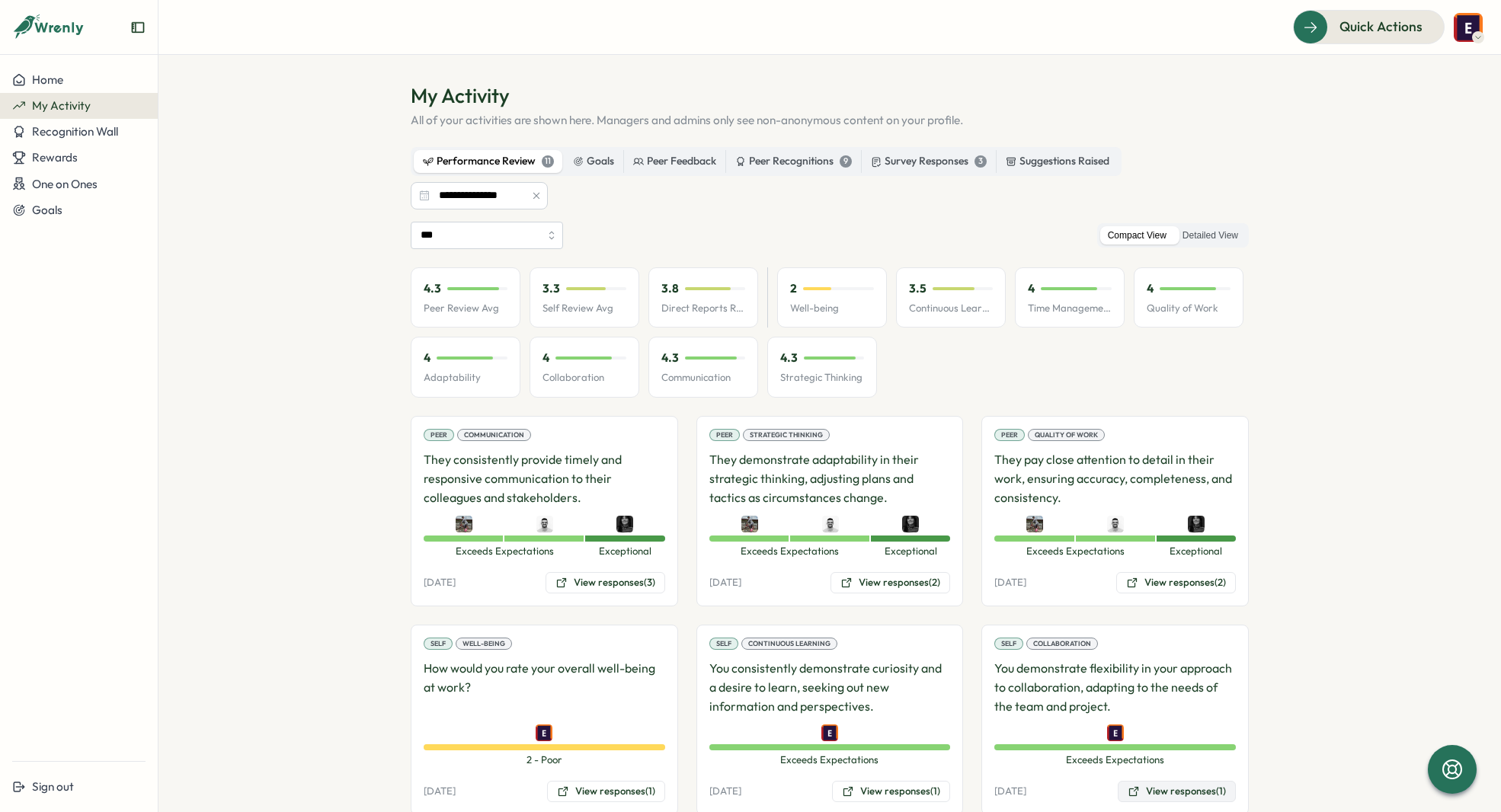
scroll to position [0, 0]
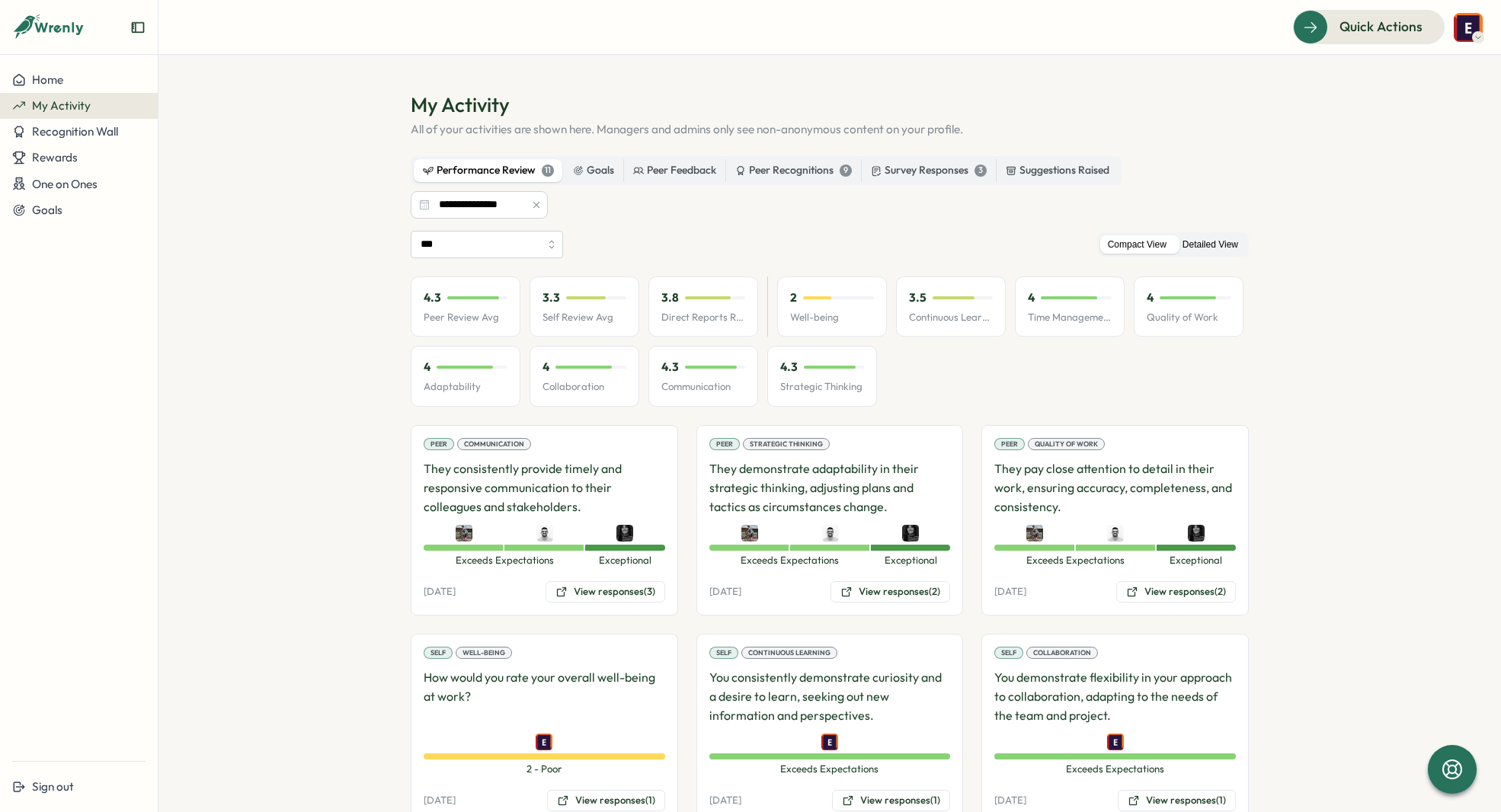
click at [1220, 249] on label "Detailed View" at bounding box center [1211, 244] width 71 height 19
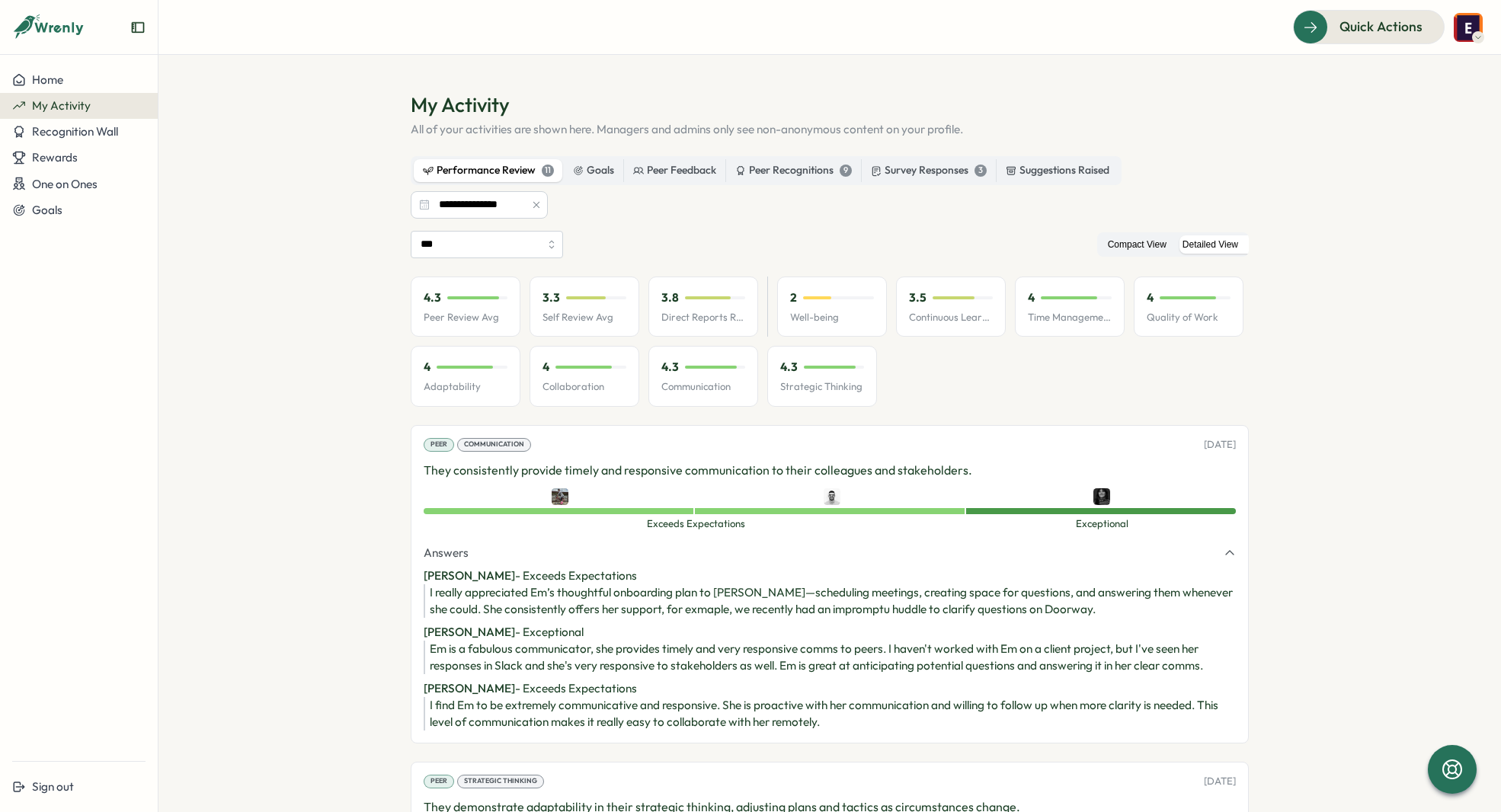
click at [1128, 239] on label "Compact View" at bounding box center [1136, 244] width 74 height 19
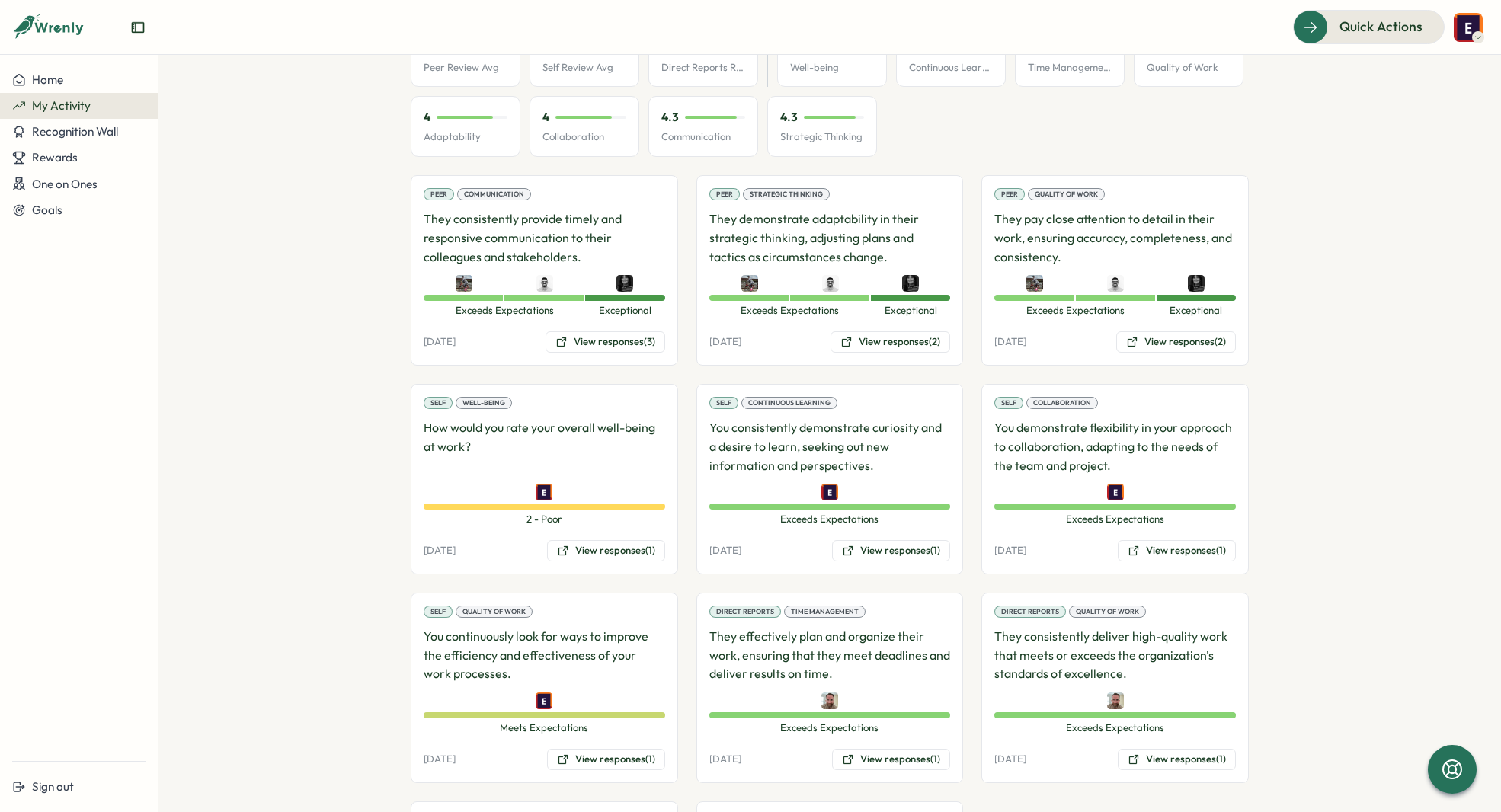
scroll to position [466, 0]
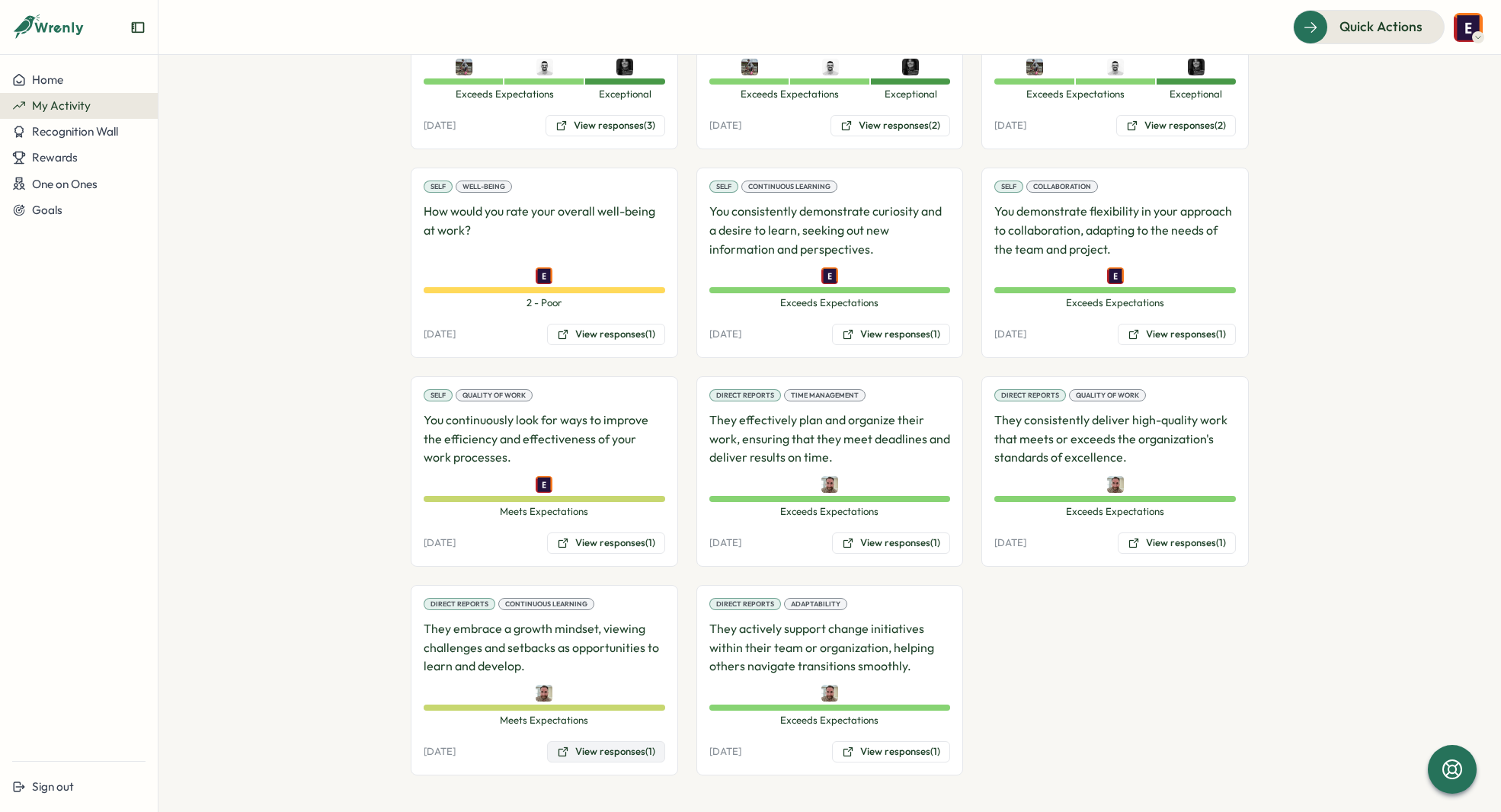
click at [580, 750] on button "View responses (1)" at bounding box center [606, 752] width 118 height 22
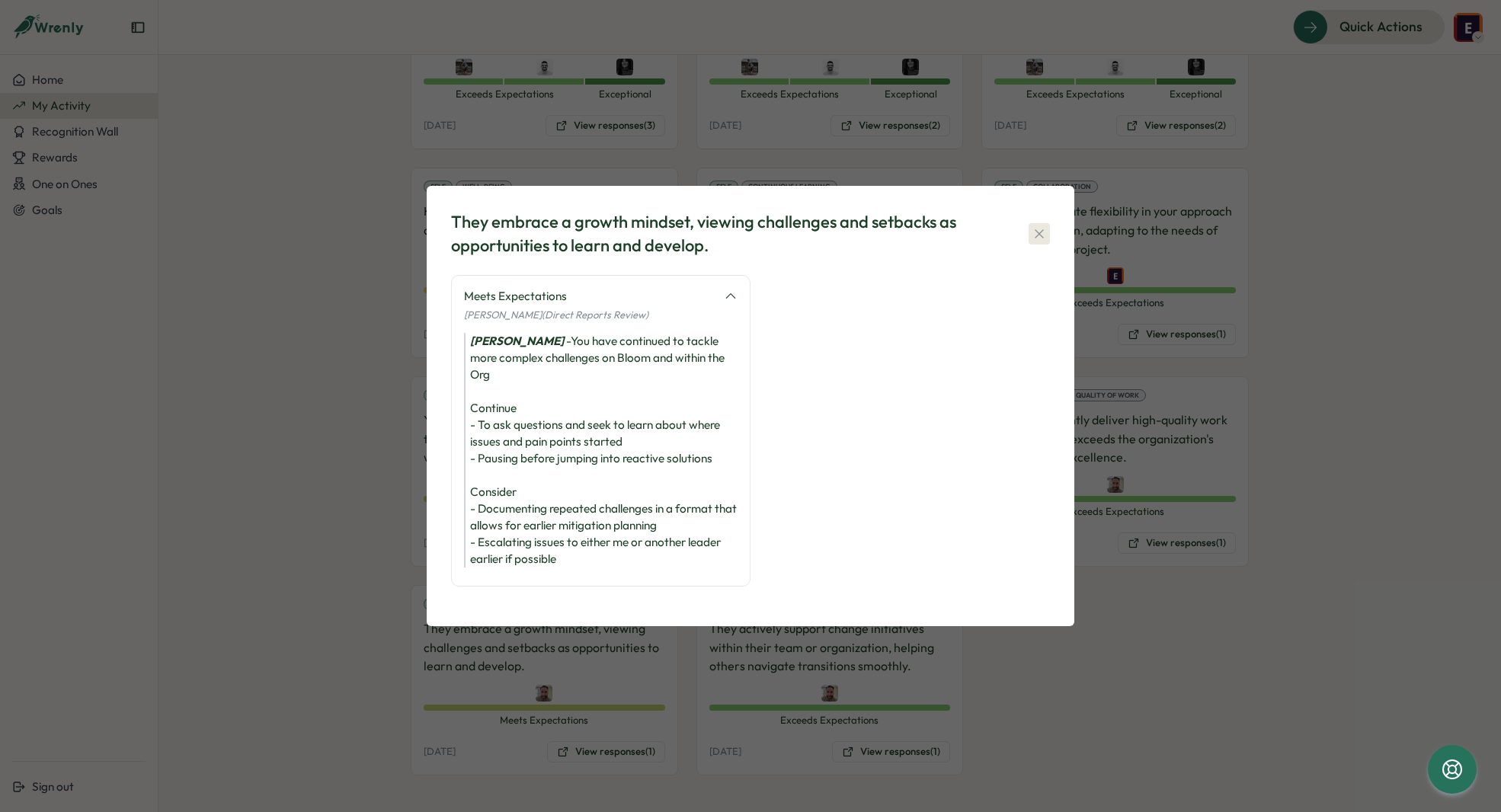
click at [1036, 241] on icon "button" at bounding box center [1039, 233] width 15 height 15
